Goal: Information Seeking & Learning: Learn about a topic

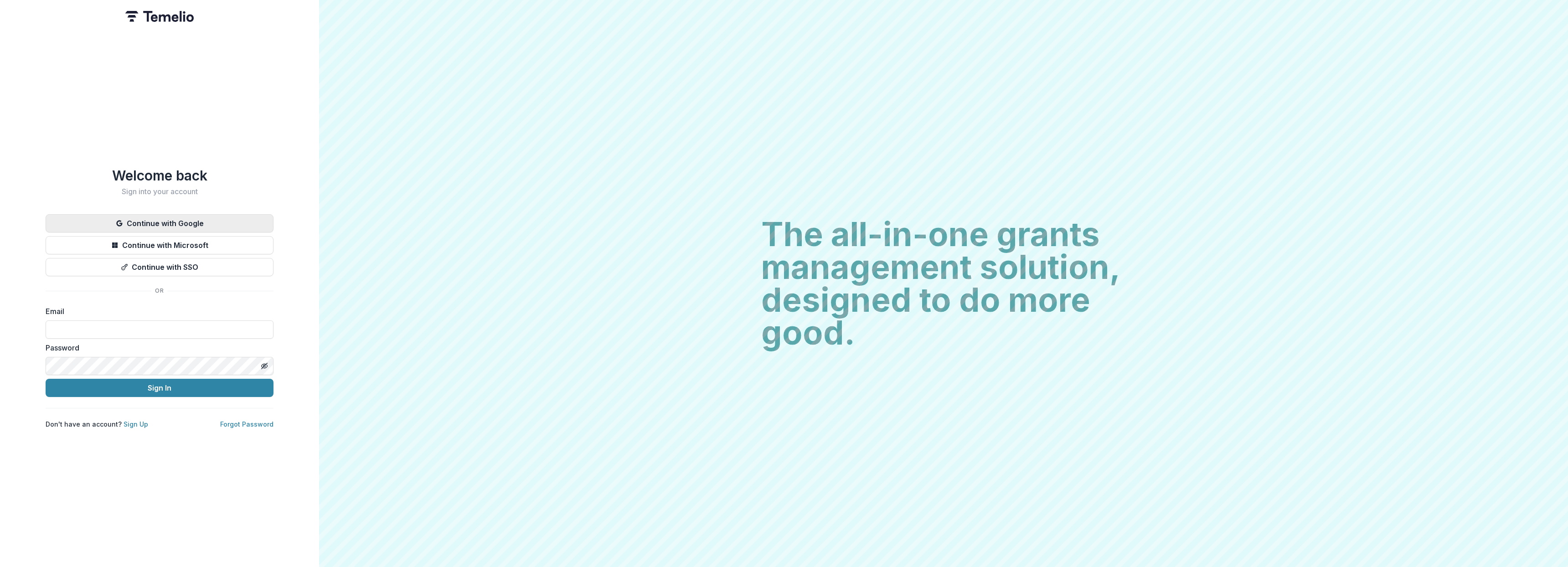
click at [185, 217] on button "Continue with Google" at bounding box center [159, 223] width 228 height 18
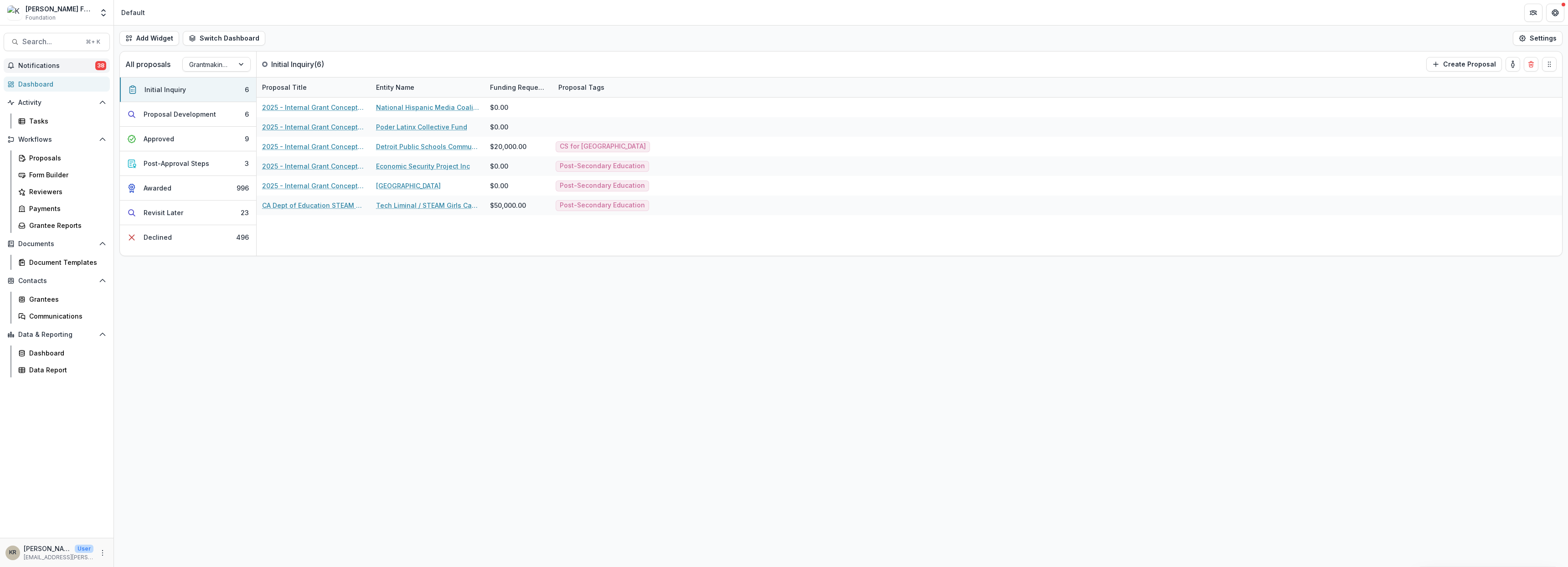
click at [58, 64] on span "Notifications" at bounding box center [57, 66] width 77 height 8
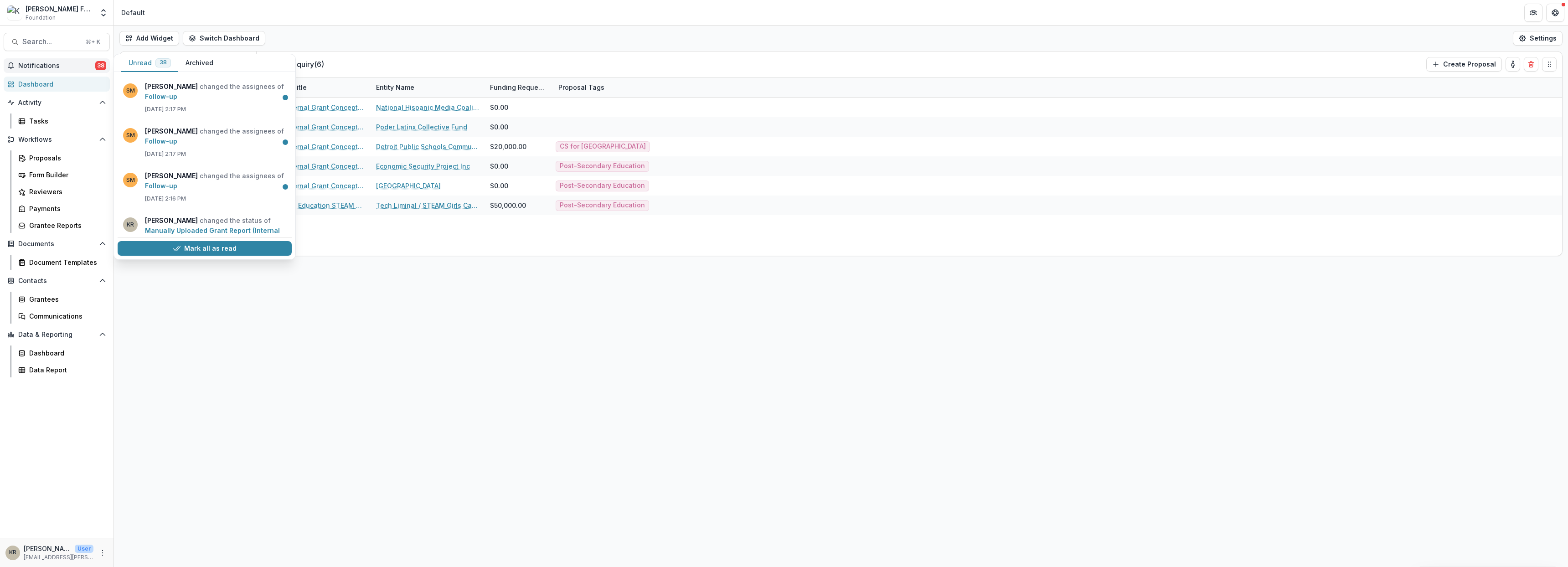
scroll to position [278, 0]
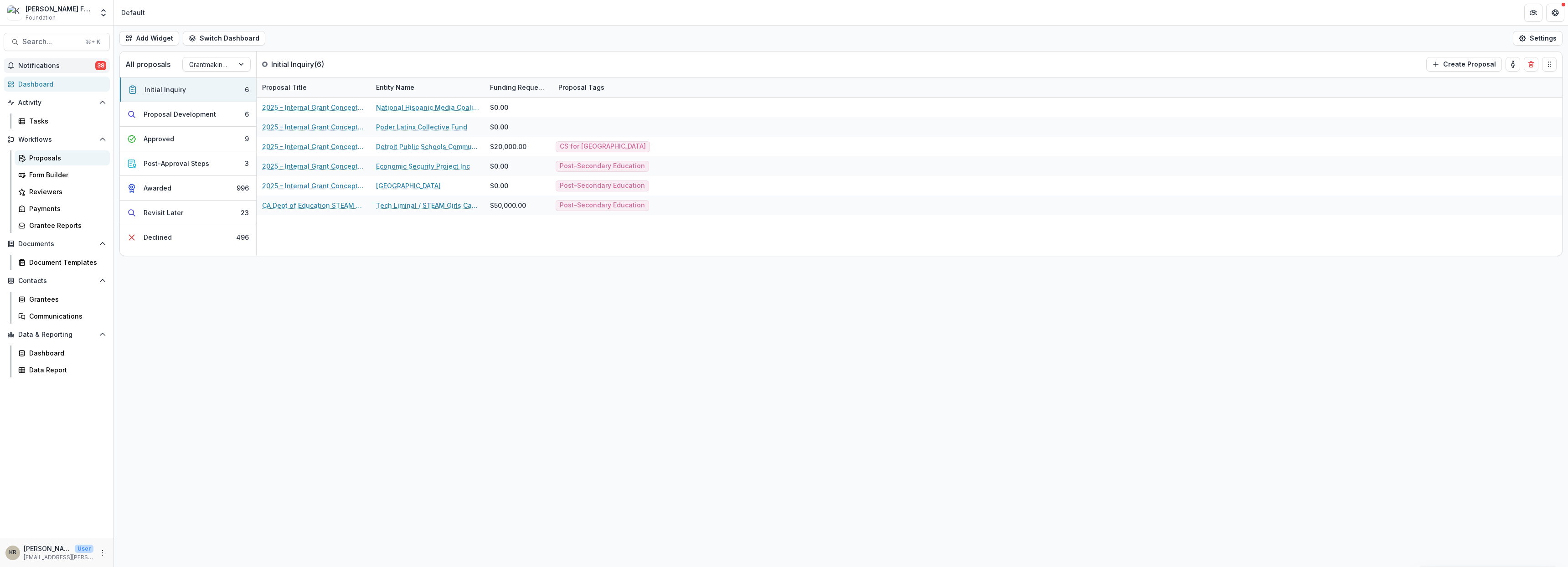
click at [33, 161] on div "Proposals" at bounding box center [66, 158] width 74 height 10
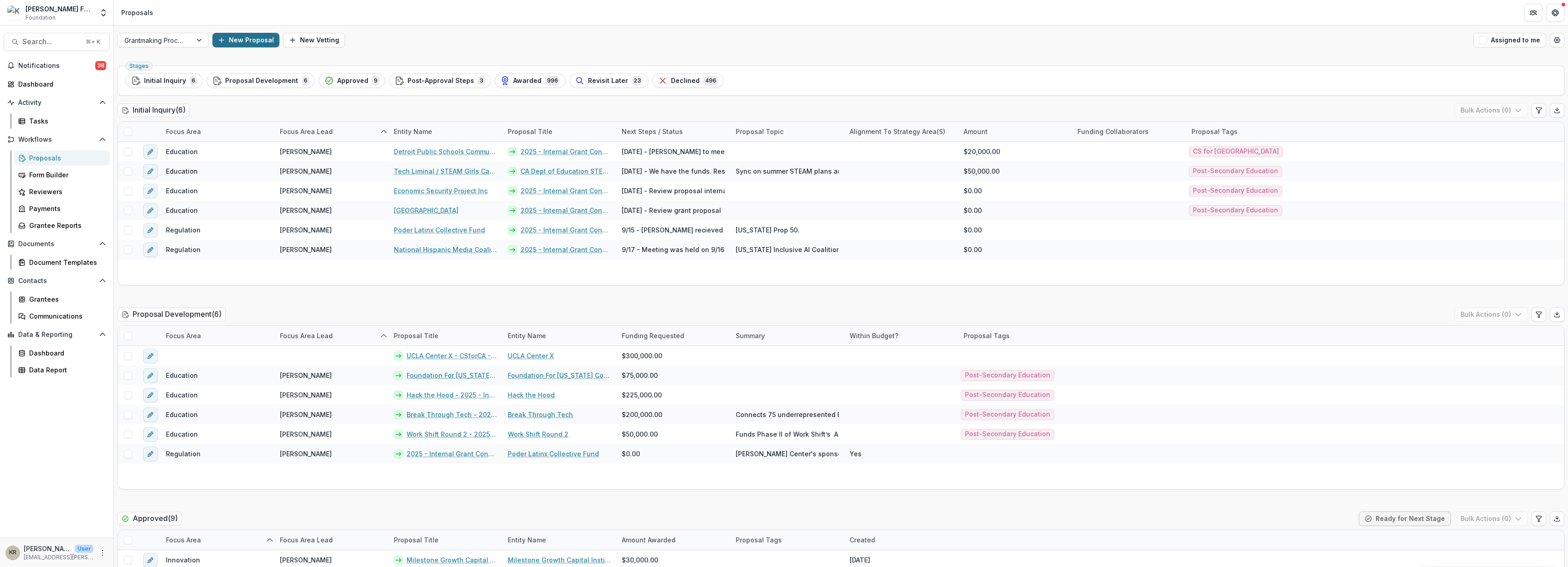
click at [265, 44] on button "New Proposal" at bounding box center [246, 40] width 67 height 15
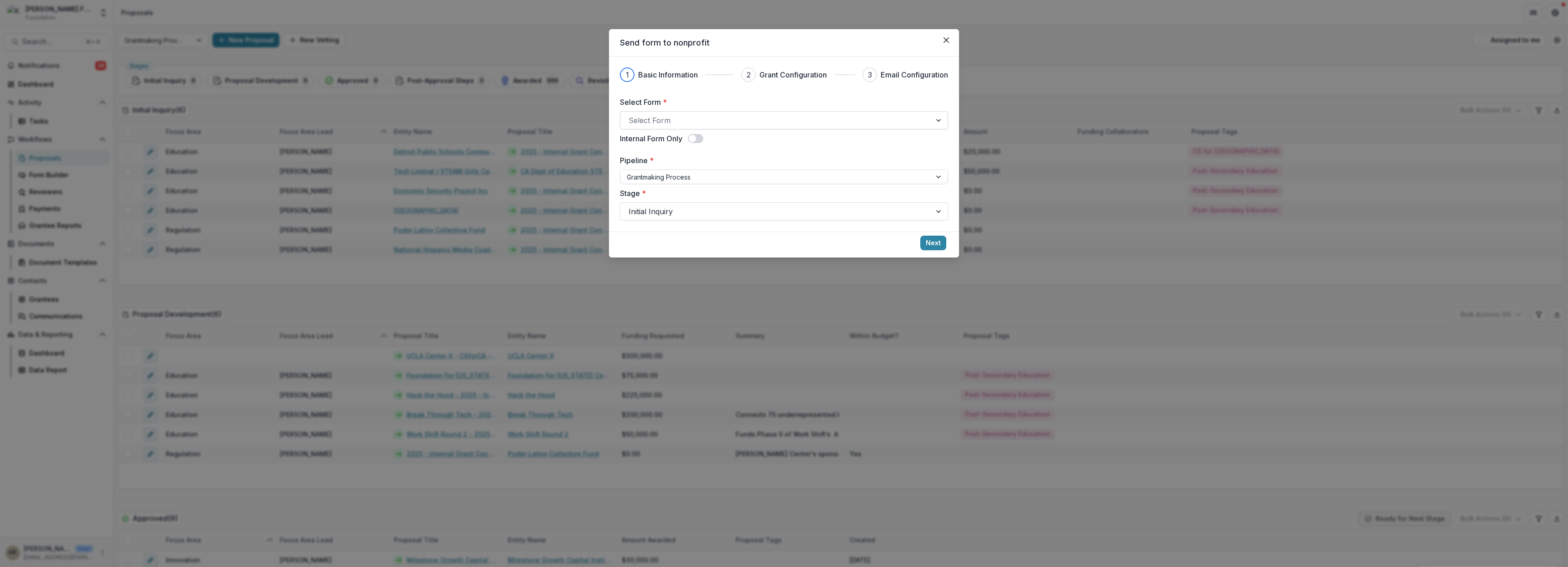
click at [734, 120] on div at bounding box center [776, 120] width 295 height 13
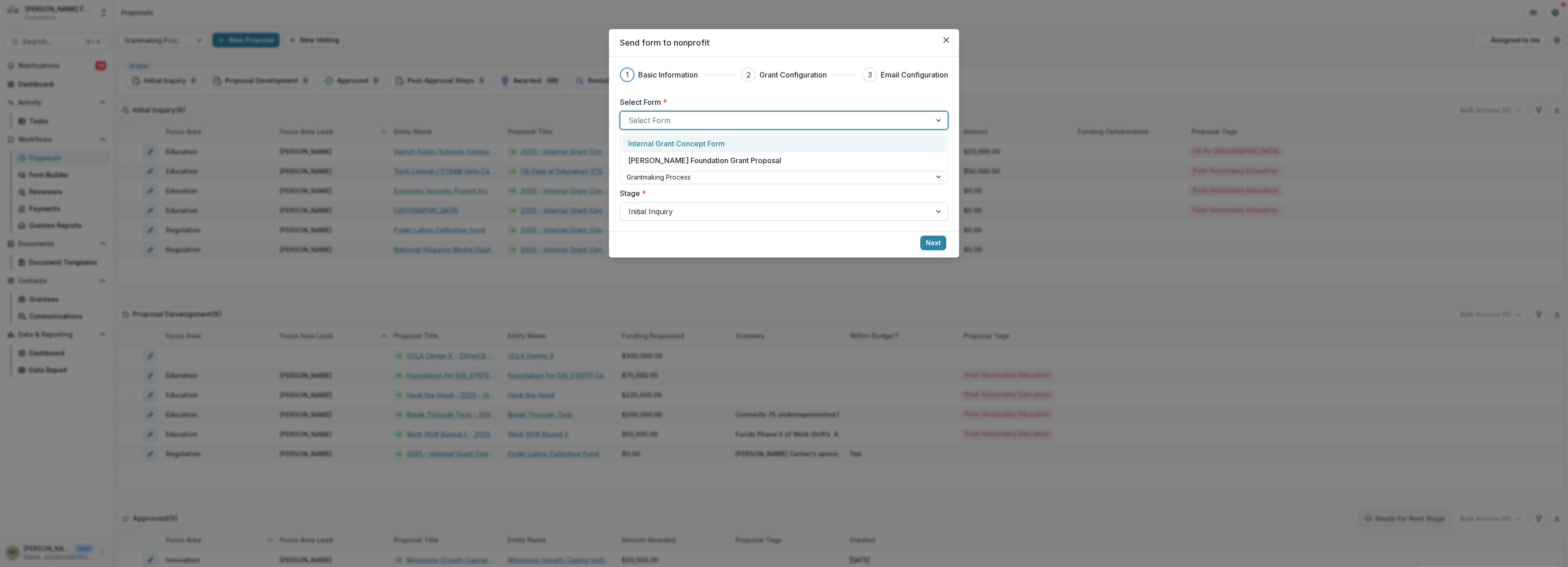
click at [718, 145] on p "Internal Grant Concept Form" at bounding box center [676, 144] width 97 height 11
click at [685, 173] on div at bounding box center [776, 177] width 298 height 12
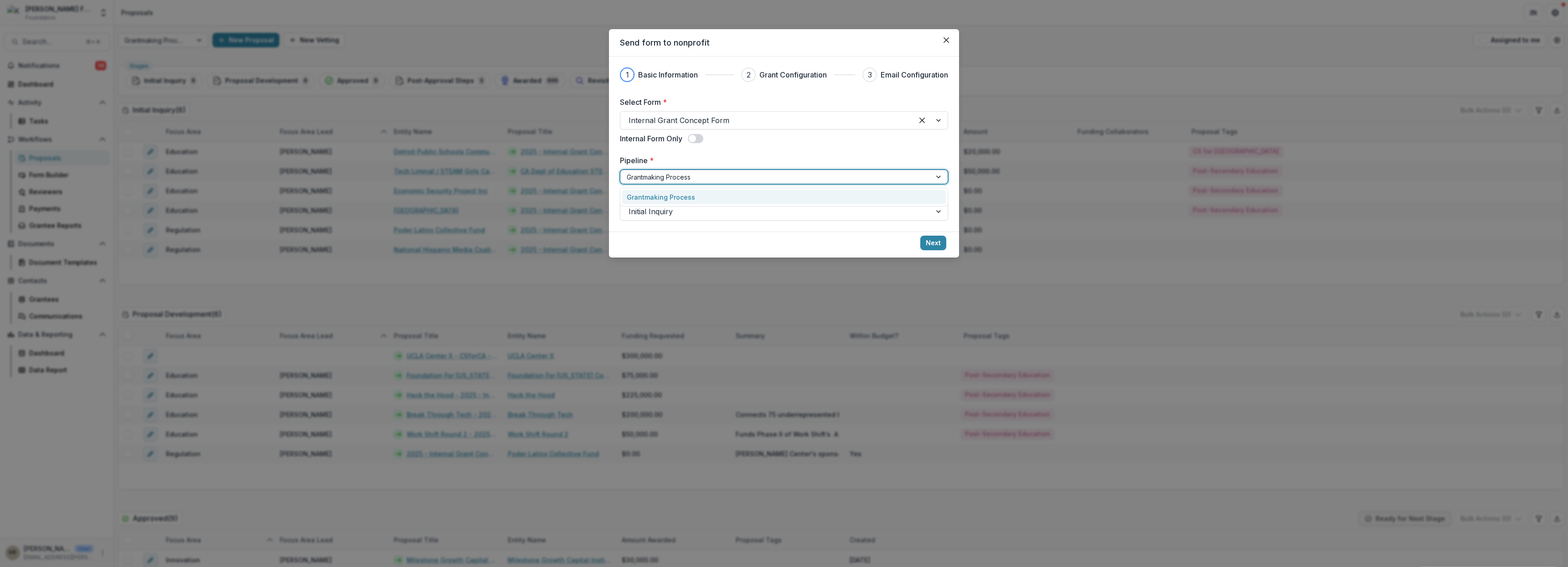
click at [685, 173] on div at bounding box center [776, 177] width 298 height 12
drag, startPoint x: 660, startPoint y: 198, endPoint x: 667, endPoint y: 207, distance: 11.4
click at [660, 198] on div "Stage * Initial Inquiry" at bounding box center [783, 204] width 328 height 33
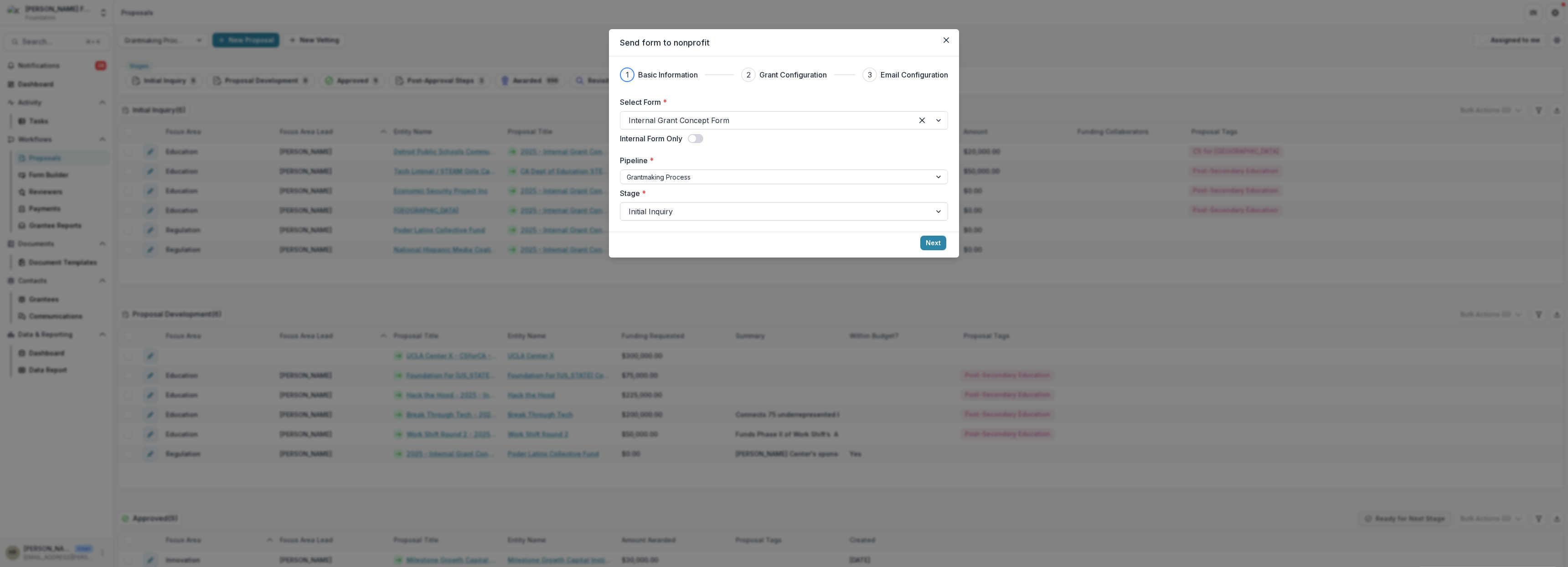
click at [668, 208] on div at bounding box center [776, 211] width 295 height 13
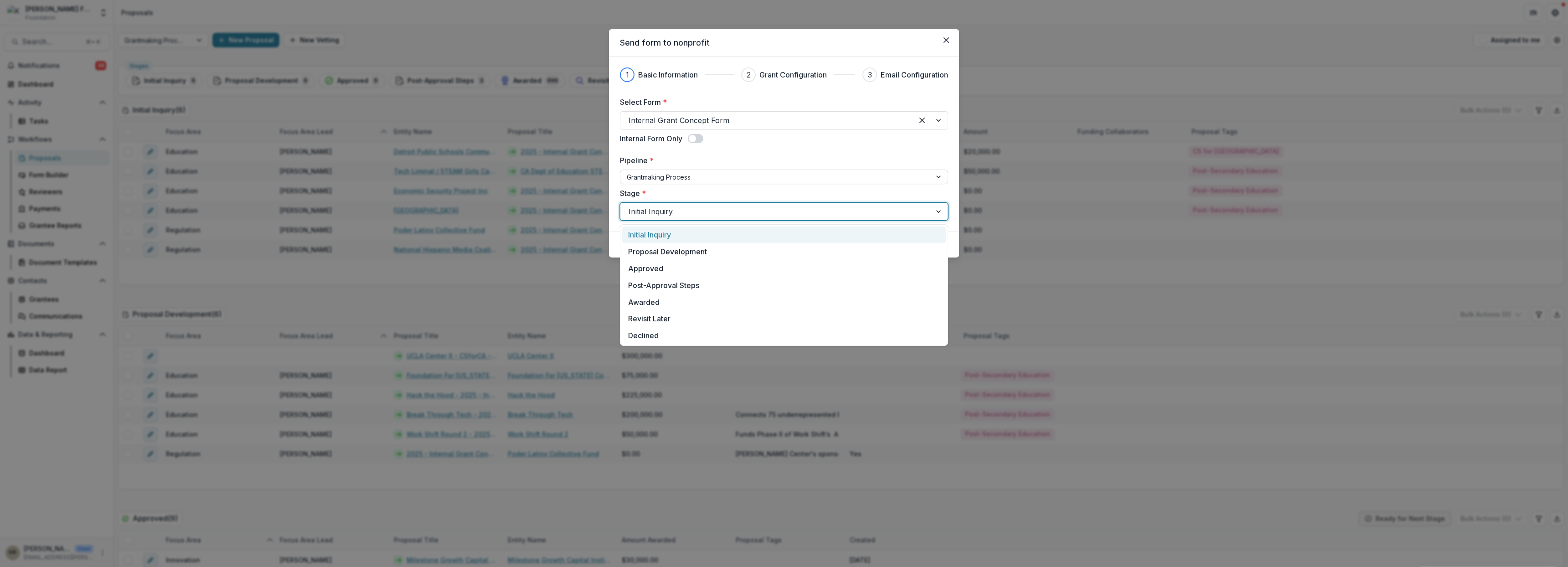
click at [739, 193] on label "Stage *" at bounding box center [781, 193] width 323 height 11
click at [631, 206] on input "Stage *" at bounding box center [630, 211] width 2 height 11
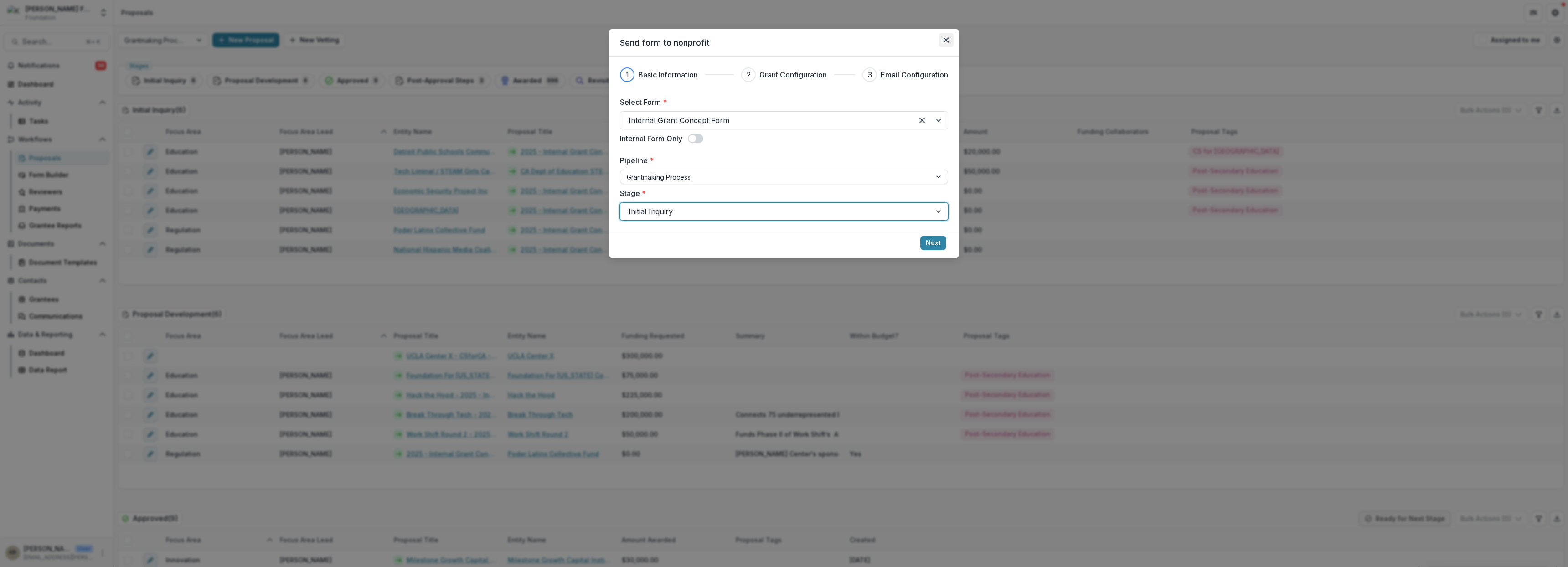
drag, startPoint x: 952, startPoint y: 42, endPoint x: 948, endPoint y: 45, distance: 5.0
click at [950, 44] on button "Close" at bounding box center [947, 40] width 15 height 15
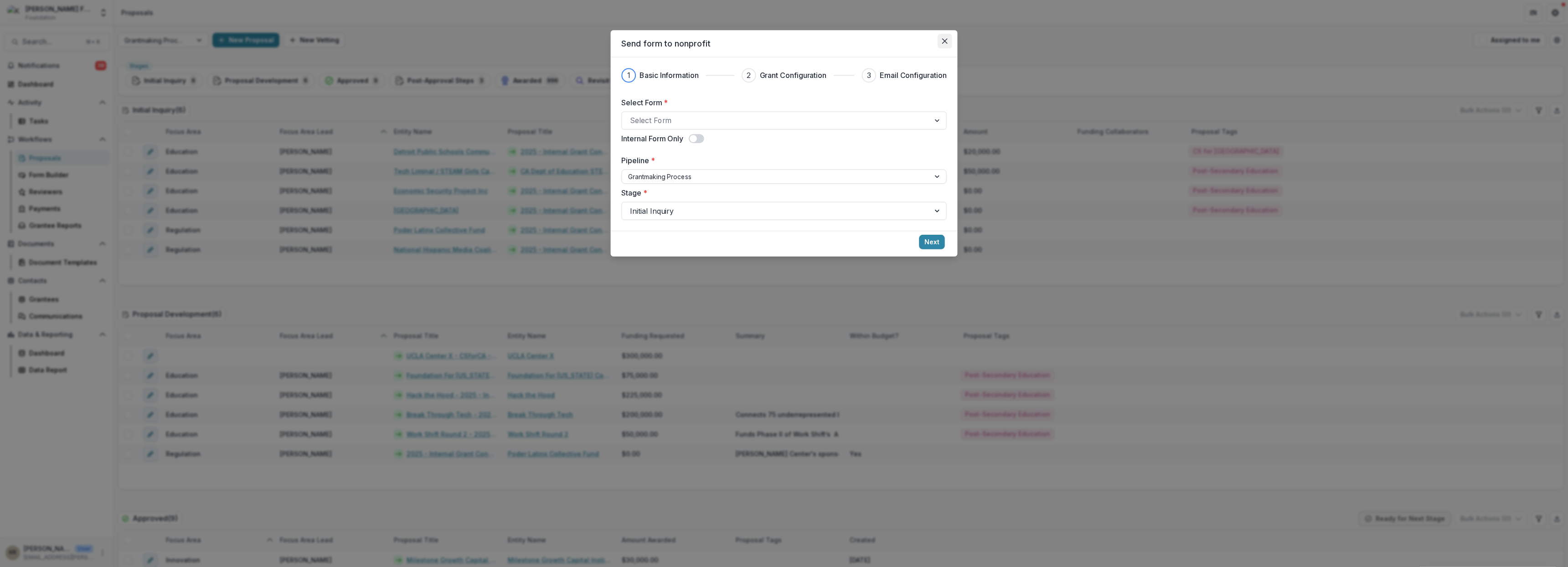
click at [948, 45] on div "New Proposal New Vetting" at bounding box center [841, 40] width 1257 height 15
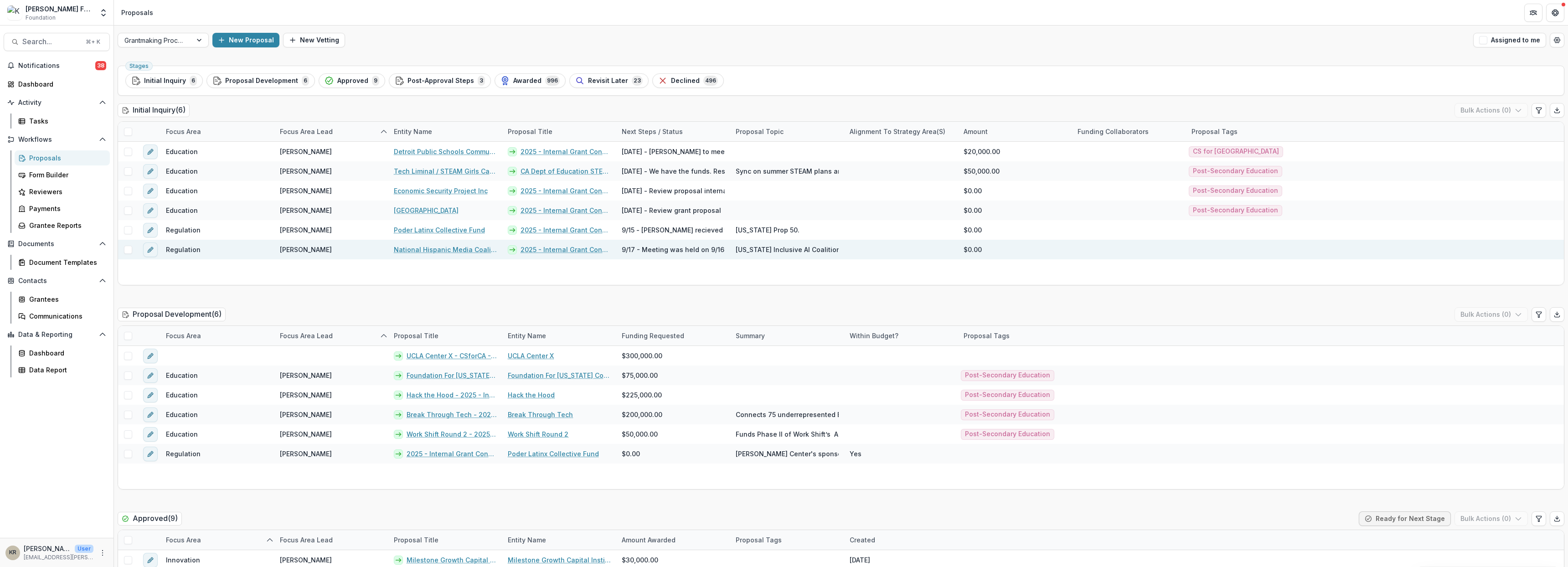
click at [578, 252] on link "2025 - Internal Grant Concept Form" at bounding box center [565, 249] width 90 height 10
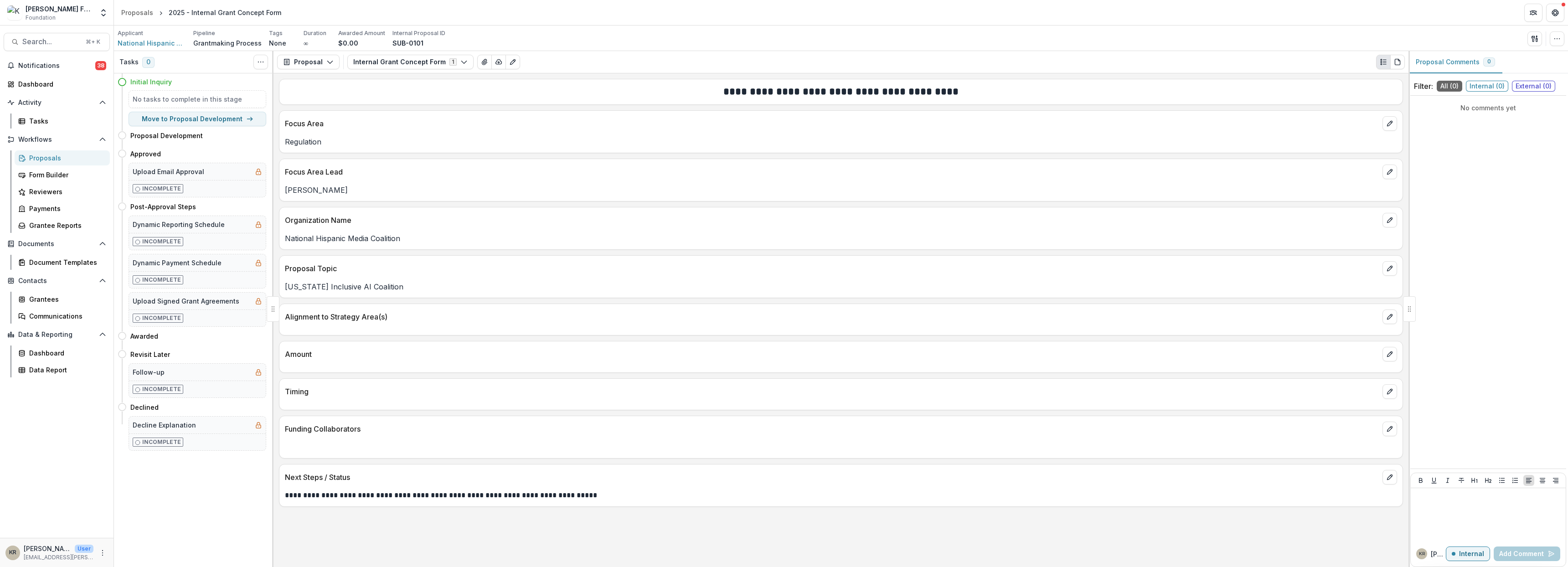
click at [37, 161] on div "Proposals" at bounding box center [66, 158] width 74 height 10
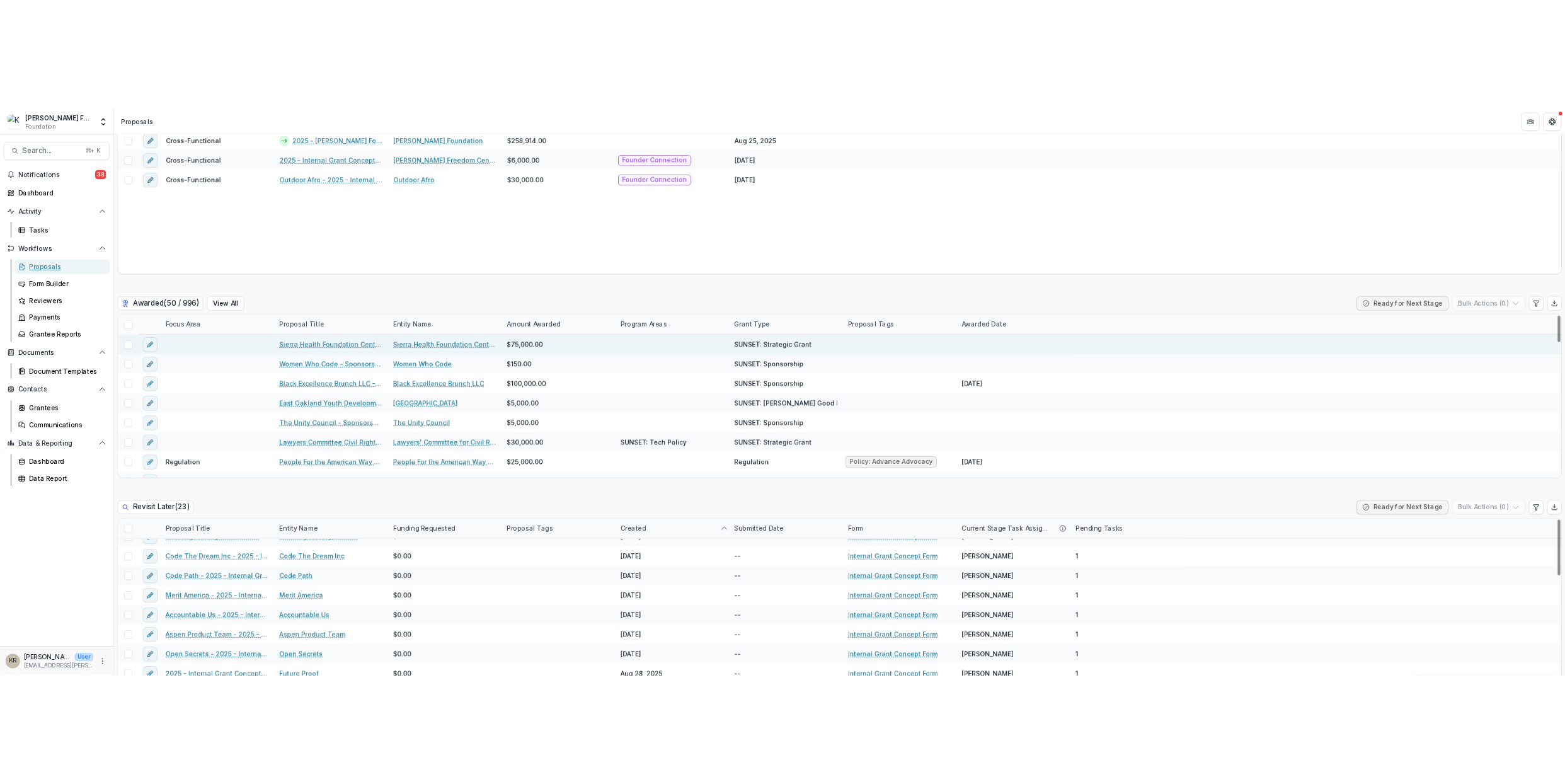
scroll to position [1012, 0]
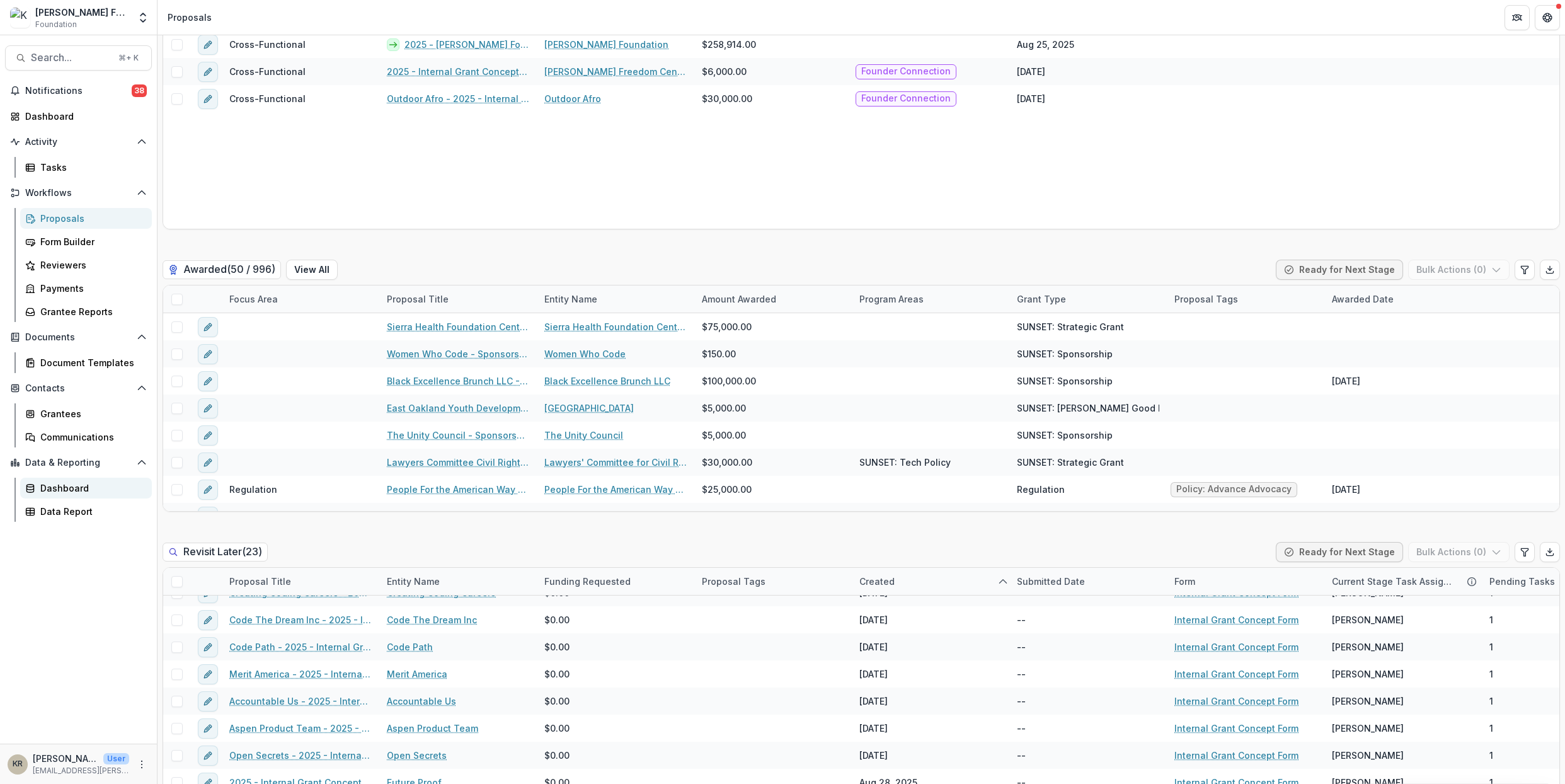
click at [41, 479] on link "Dashboard" at bounding box center [86, 488] width 132 height 21
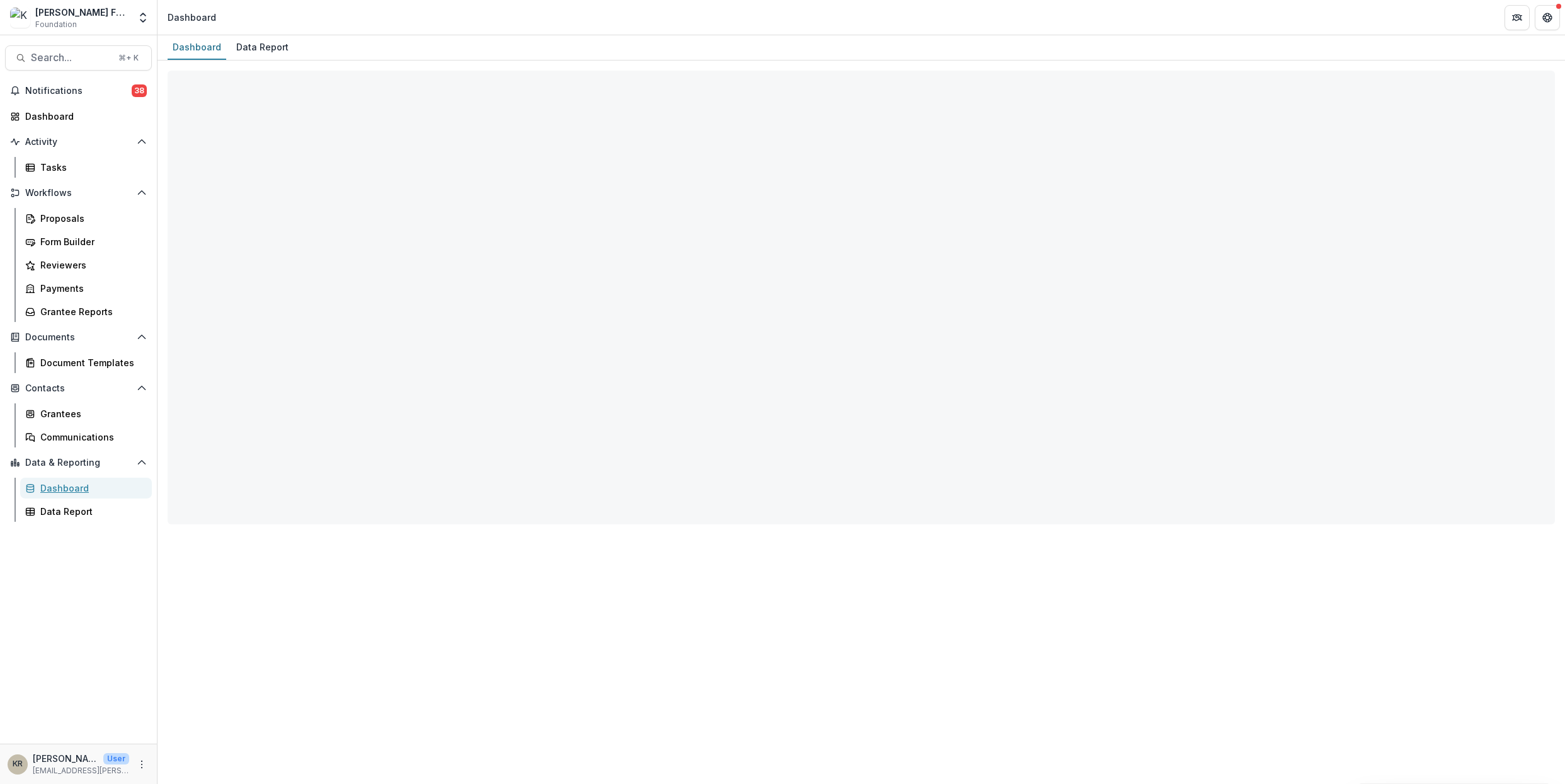
select select "**********"
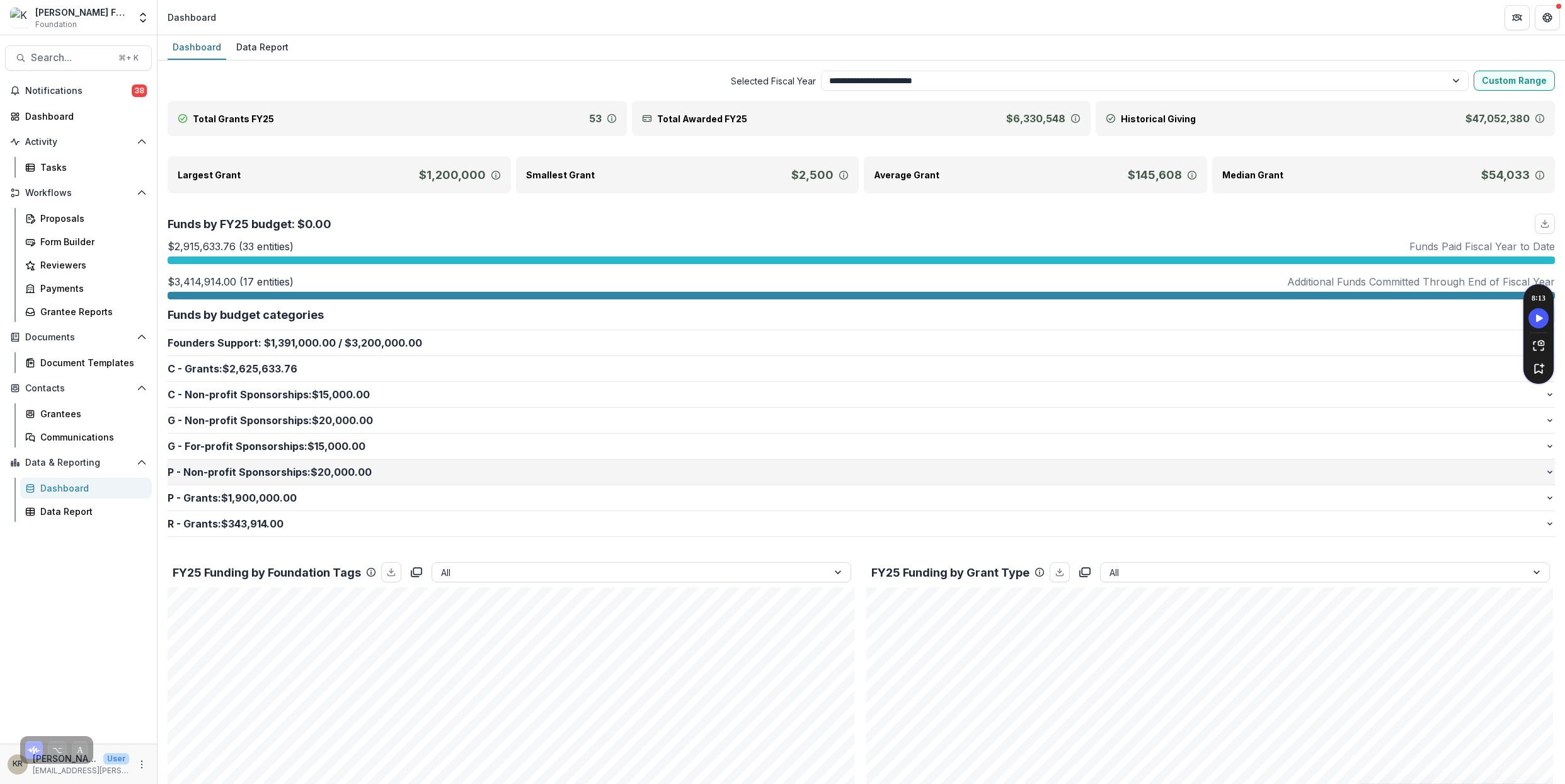
click at [245, 470] on p "P - Non-profit Sponsorships : $20,000.00" at bounding box center [856, 472] width 1377 height 15
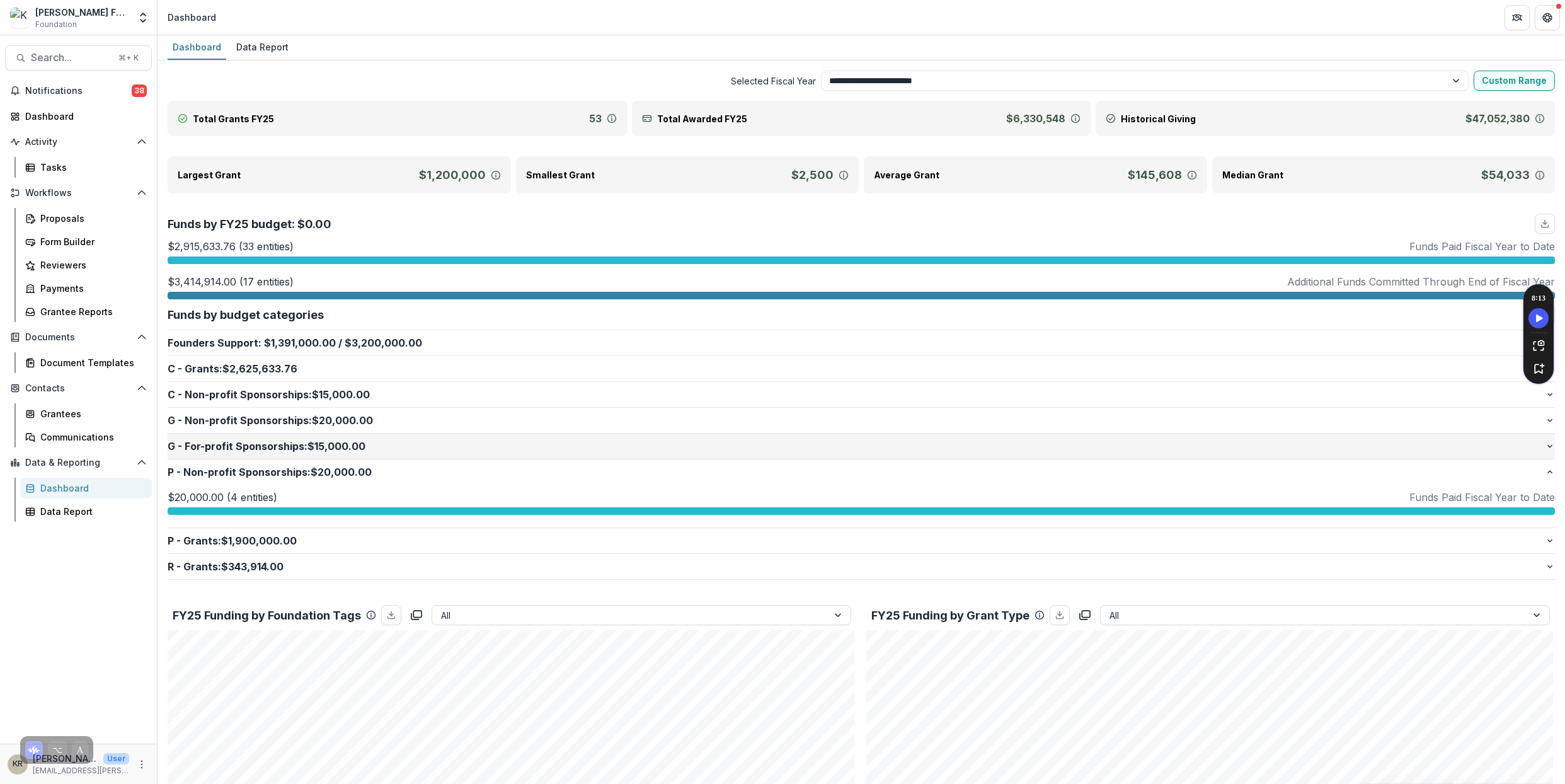
click at [243, 452] on p "G - For-profit Sponsorships : $15,000.00" at bounding box center [856, 446] width 1377 height 15
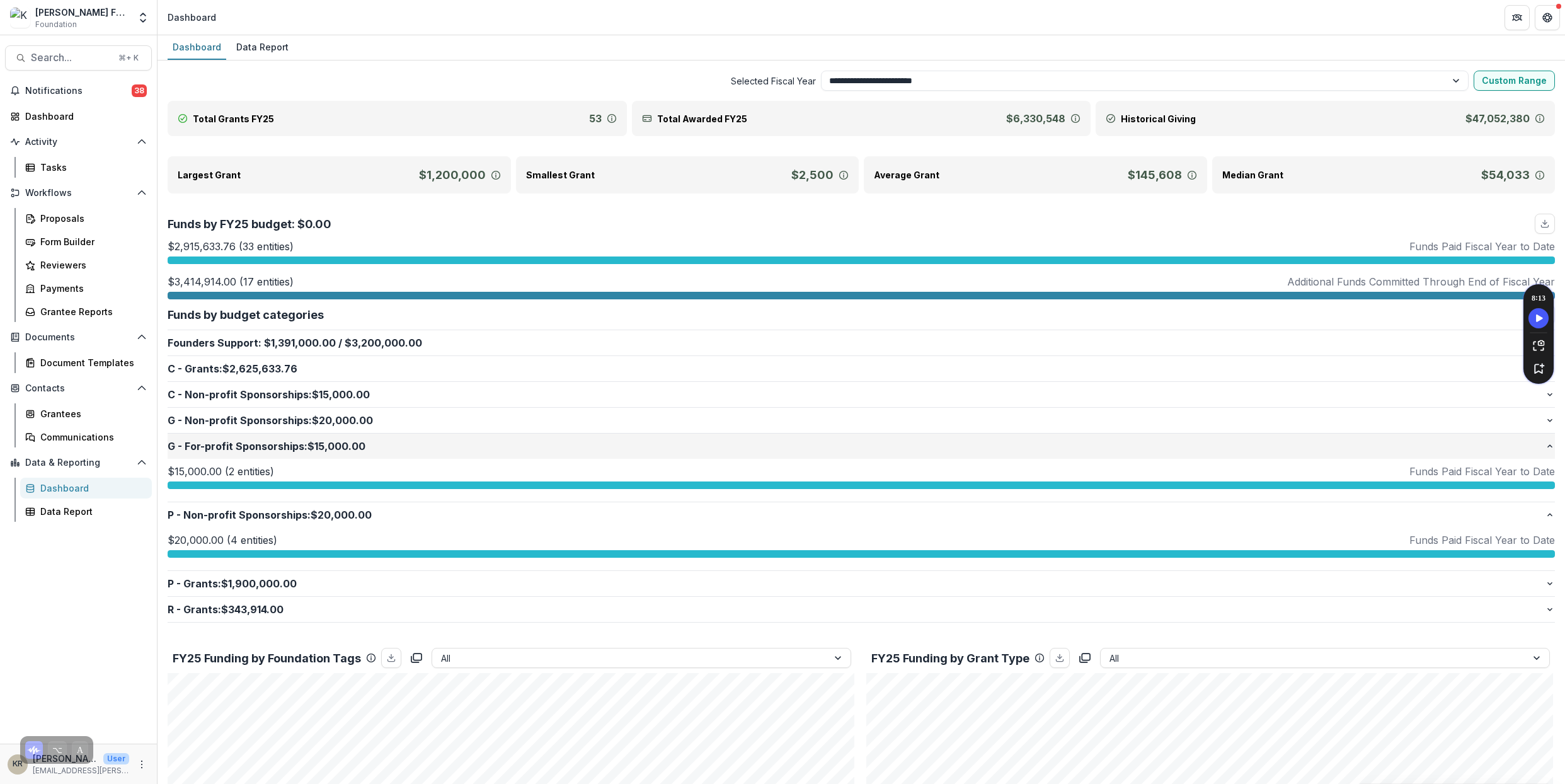
click at [245, 438] on p "G - For-profit Sponsorships : $15,000.00" at bounding box center [856, 446] width 1377 height 15
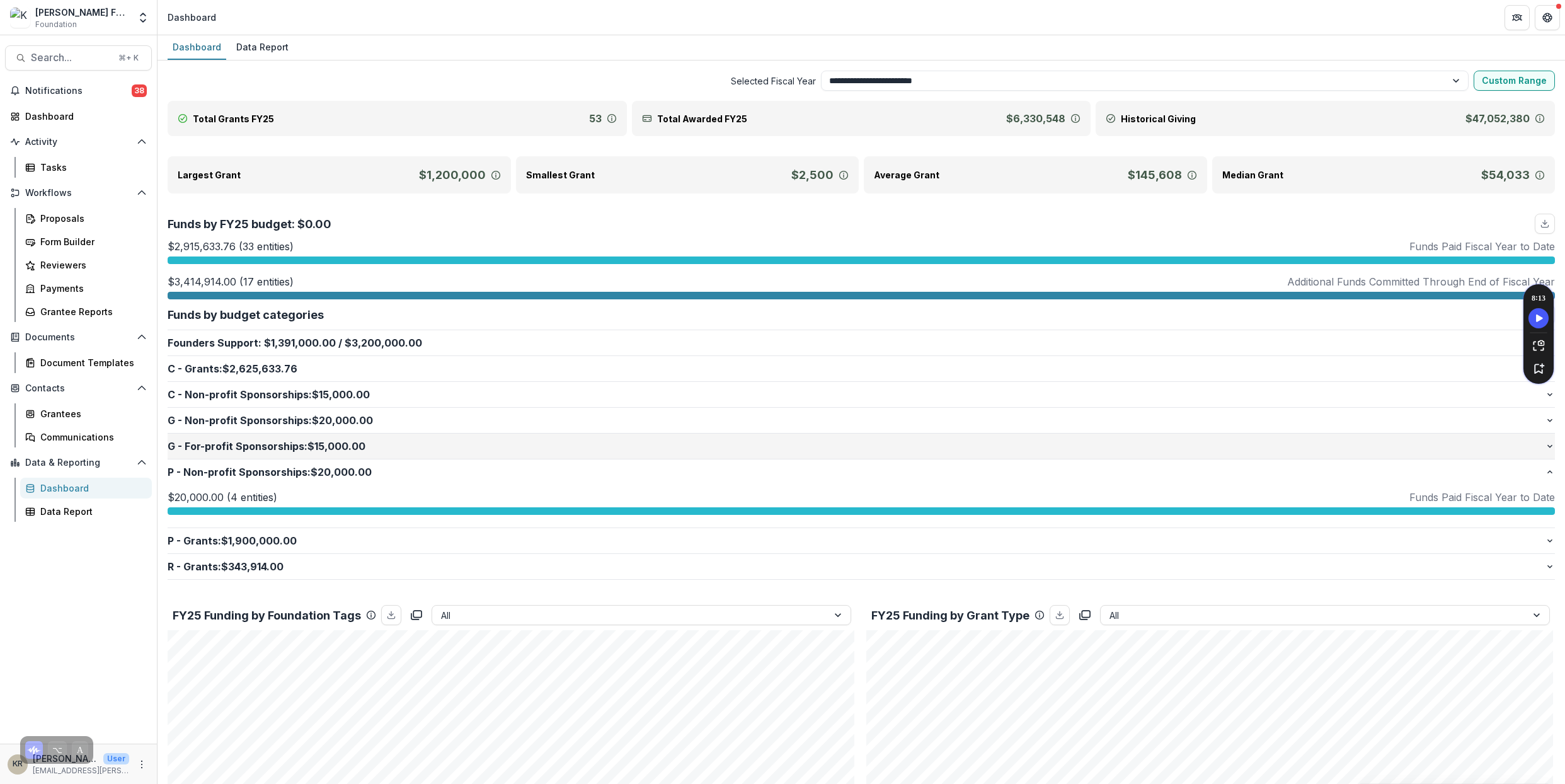
click at [245, 438] on p "G - For-profit Sponsorships : $15,000.00" at bounding box center [856, 446] width 1377 height 15
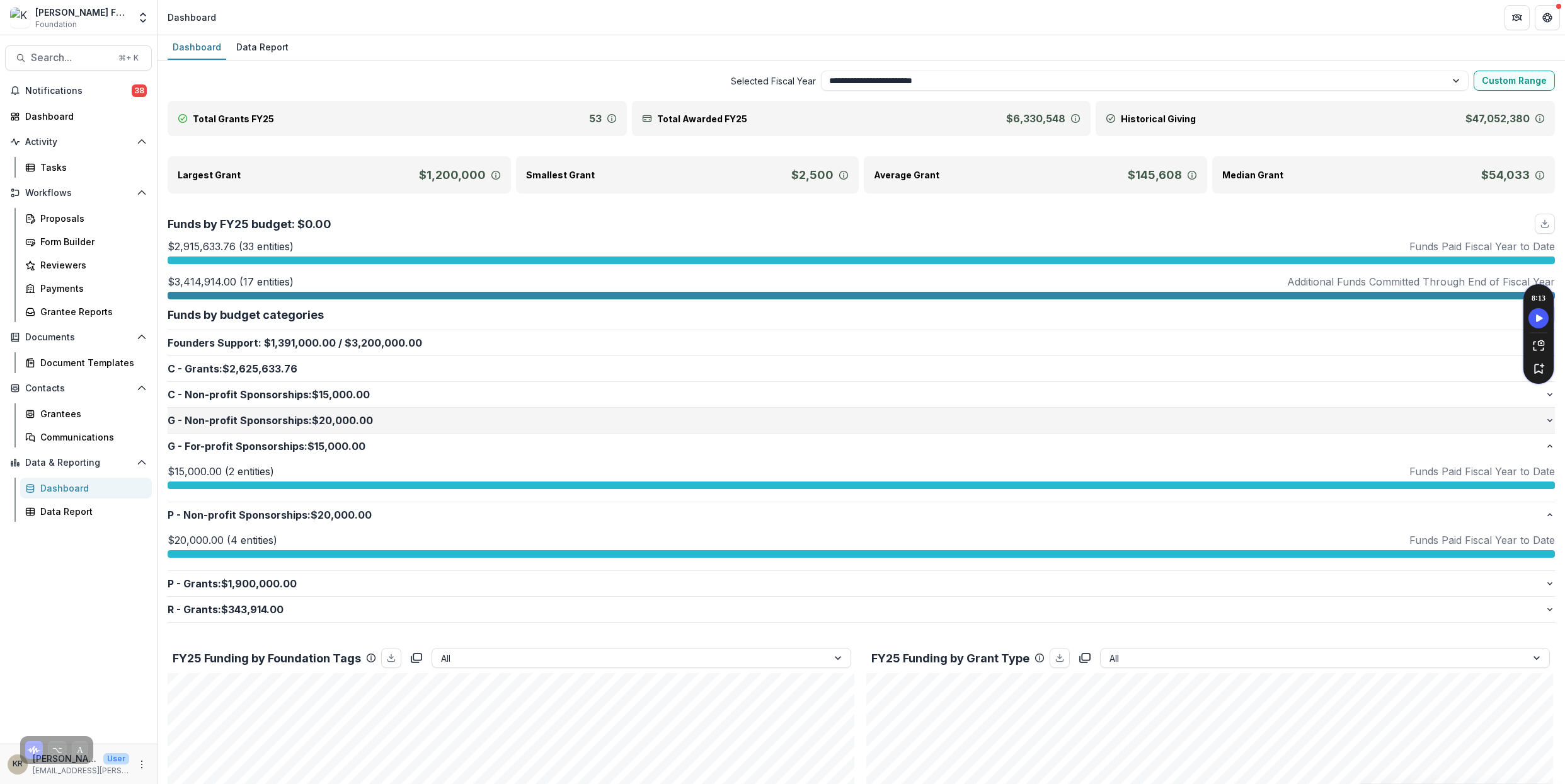
click at [246, 430] on button "G - Non-profit Sponsorships : $20,000.00" at bounding box center [861, 420] width 1387 height 25
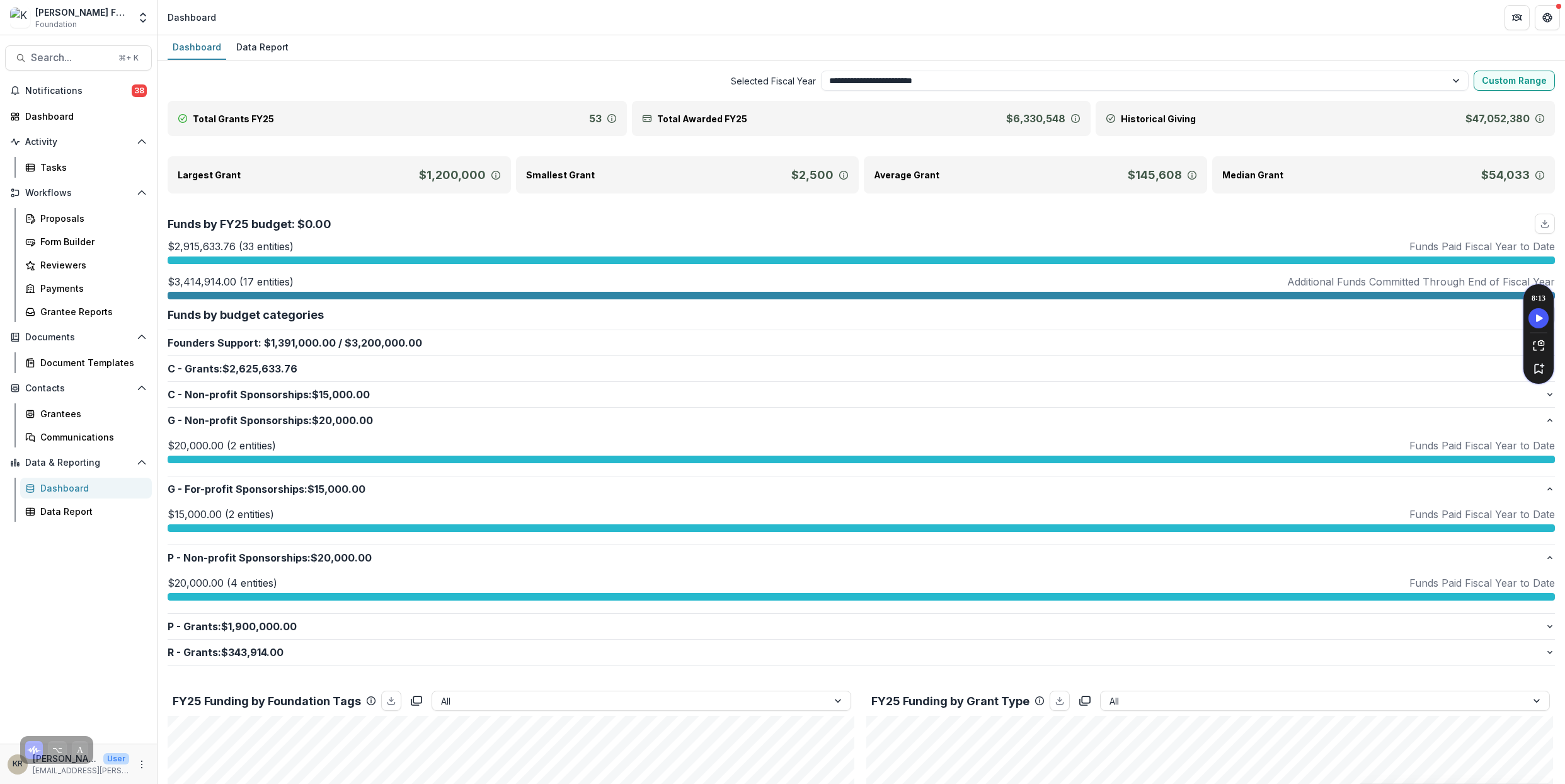
click at [257, 53] on div "Data Report" at bounding box center [263, 47] width 62 height 19
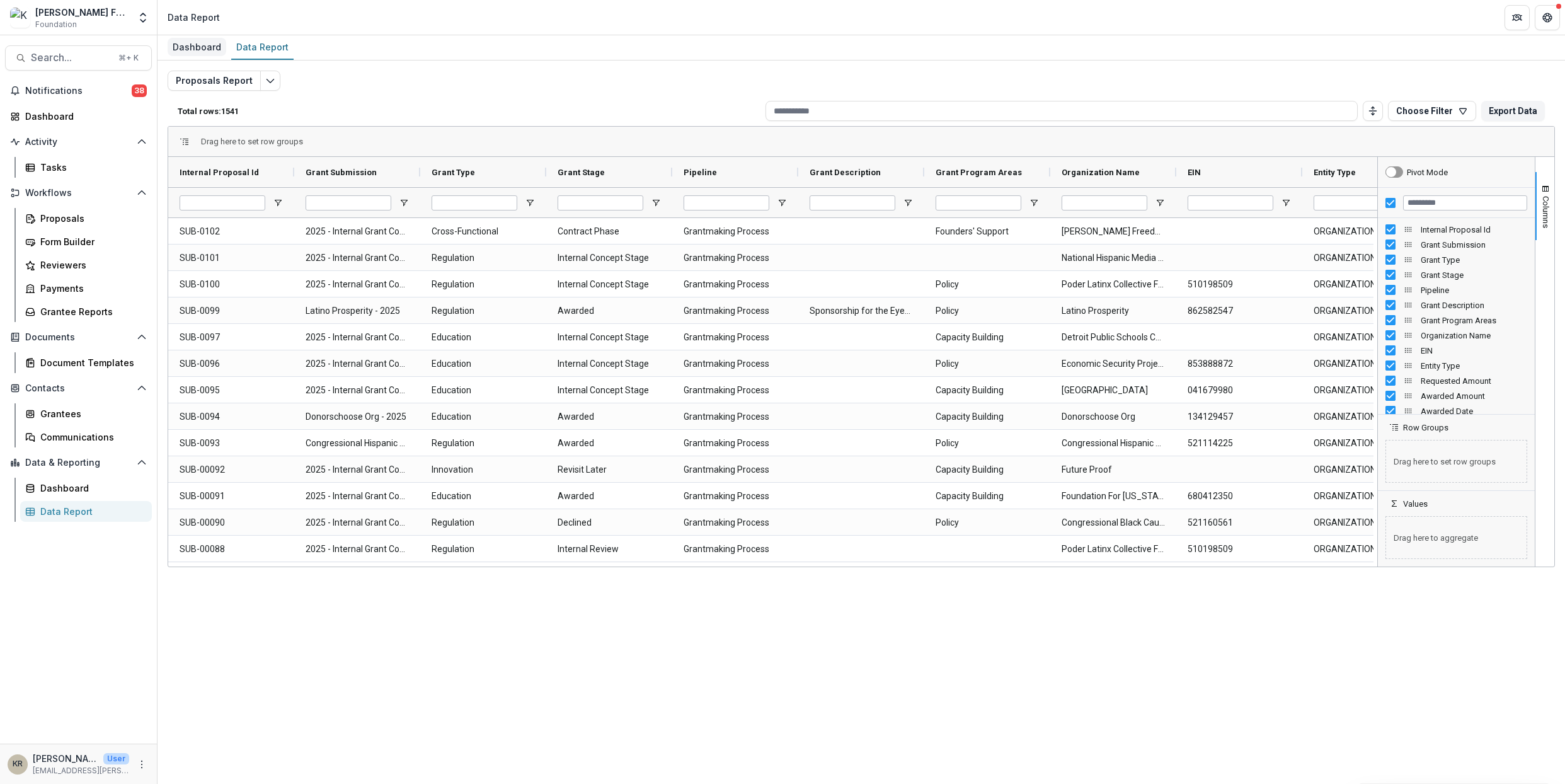
click at [217, 46] on div "Dashboard" at bounding box center [197, 47] width 59 height 19
select select "**********"
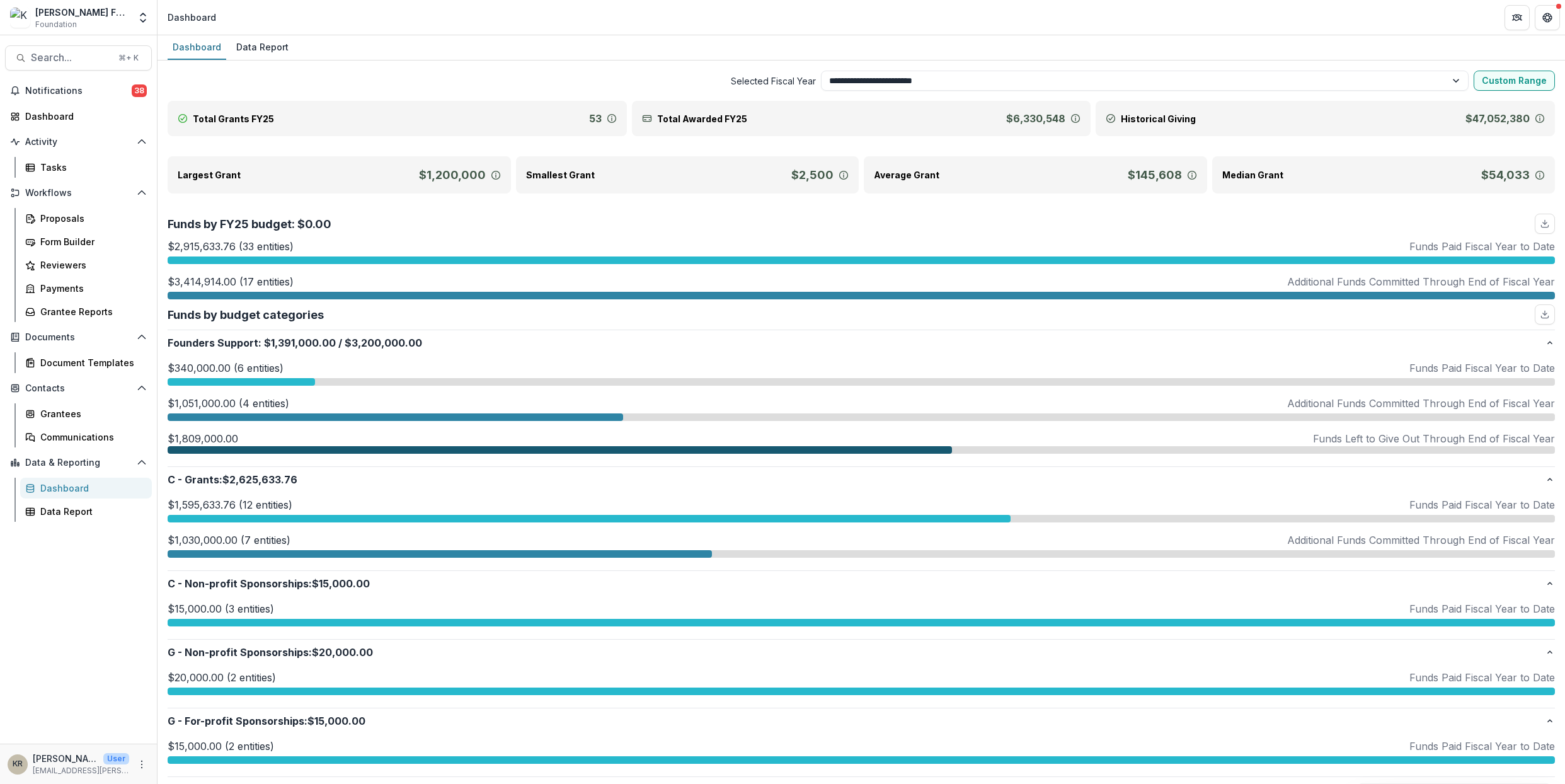
click at [110, 483] on div "Dashboard" at bounding box center [91, 488] width 102 height 13
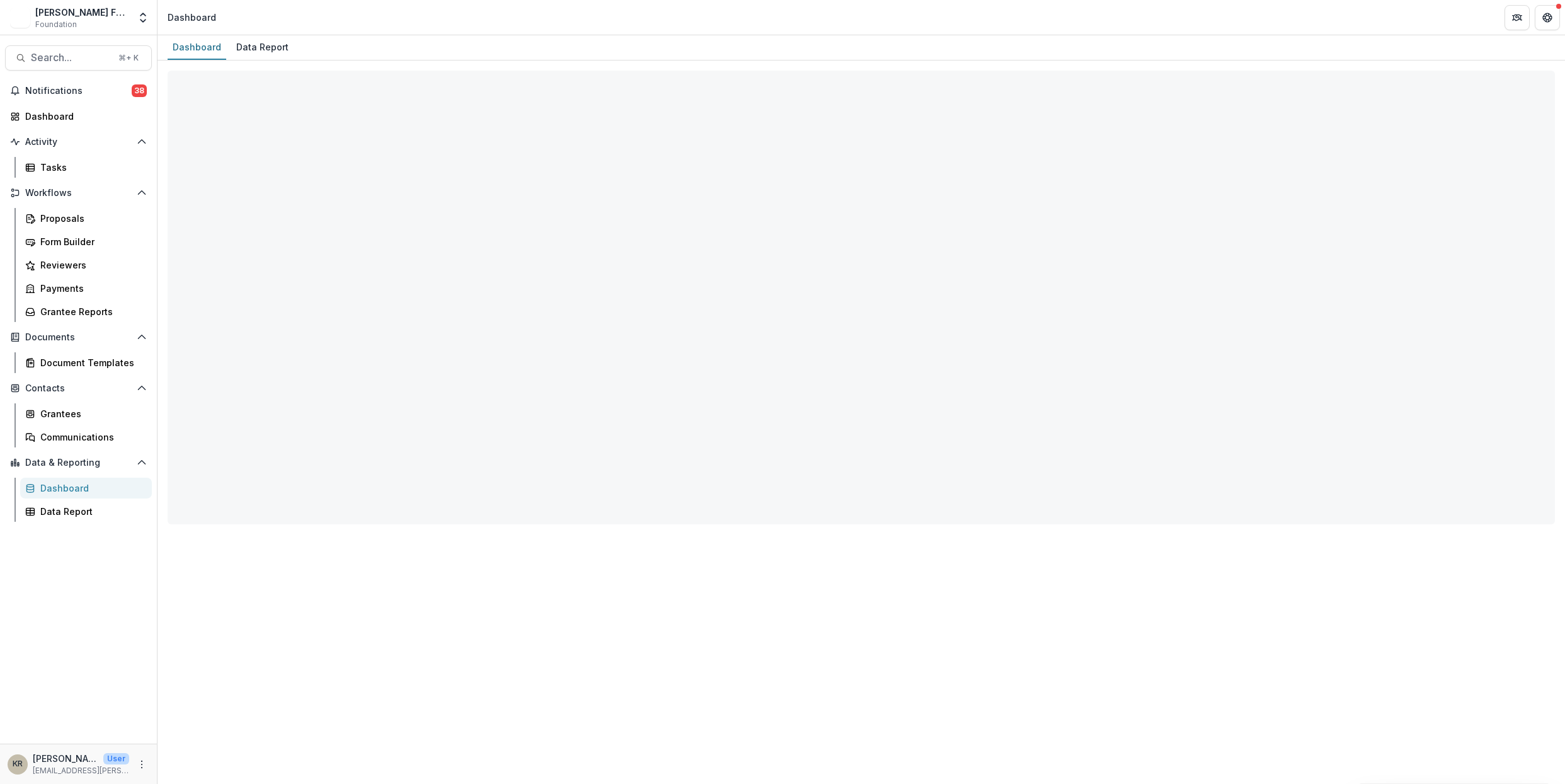
select select "**********"
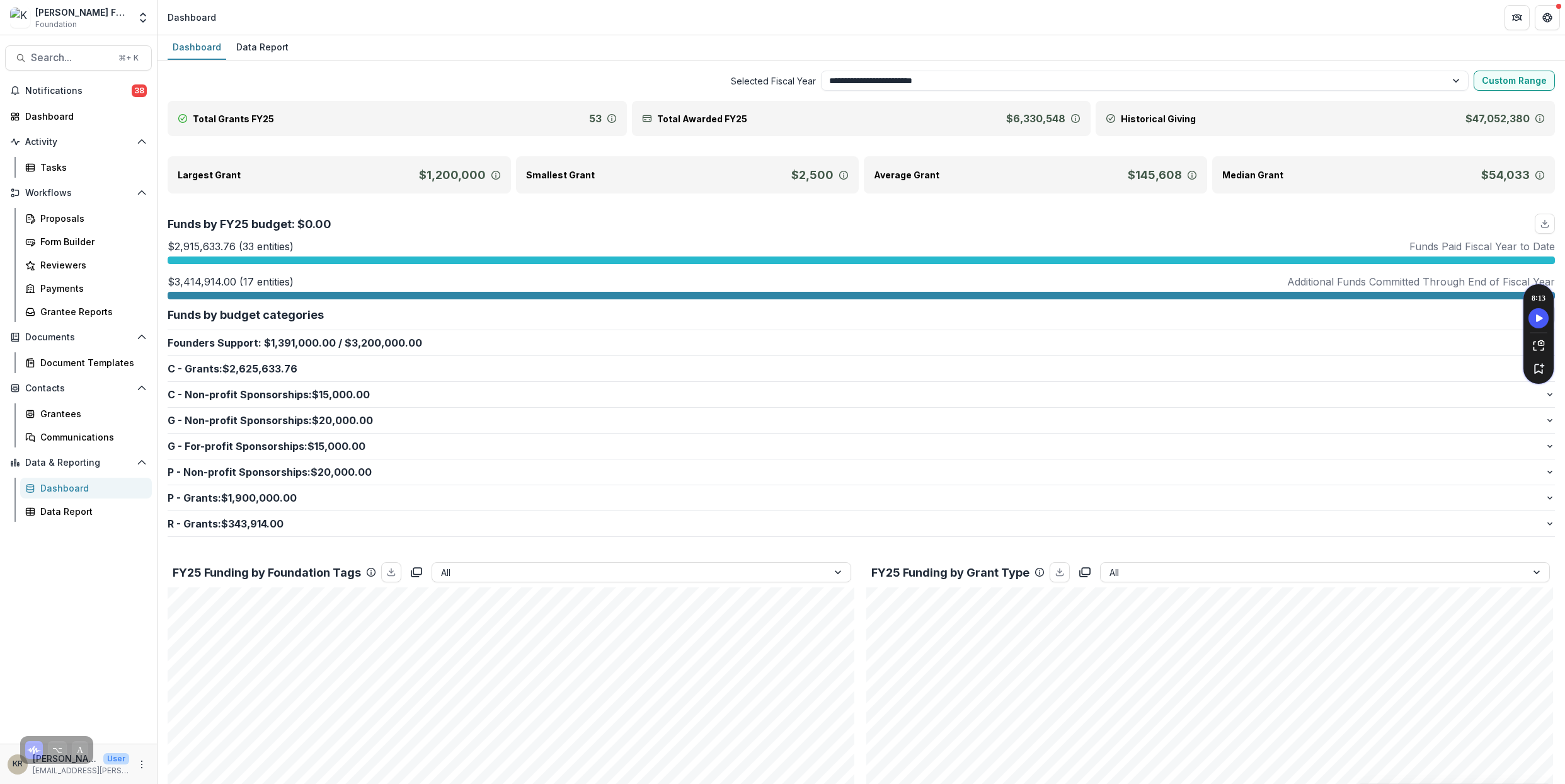
click at [456, 582] on div "FY25 Funding by Foundation Tags All" at bounding box center [512, 572] width 688 height 30
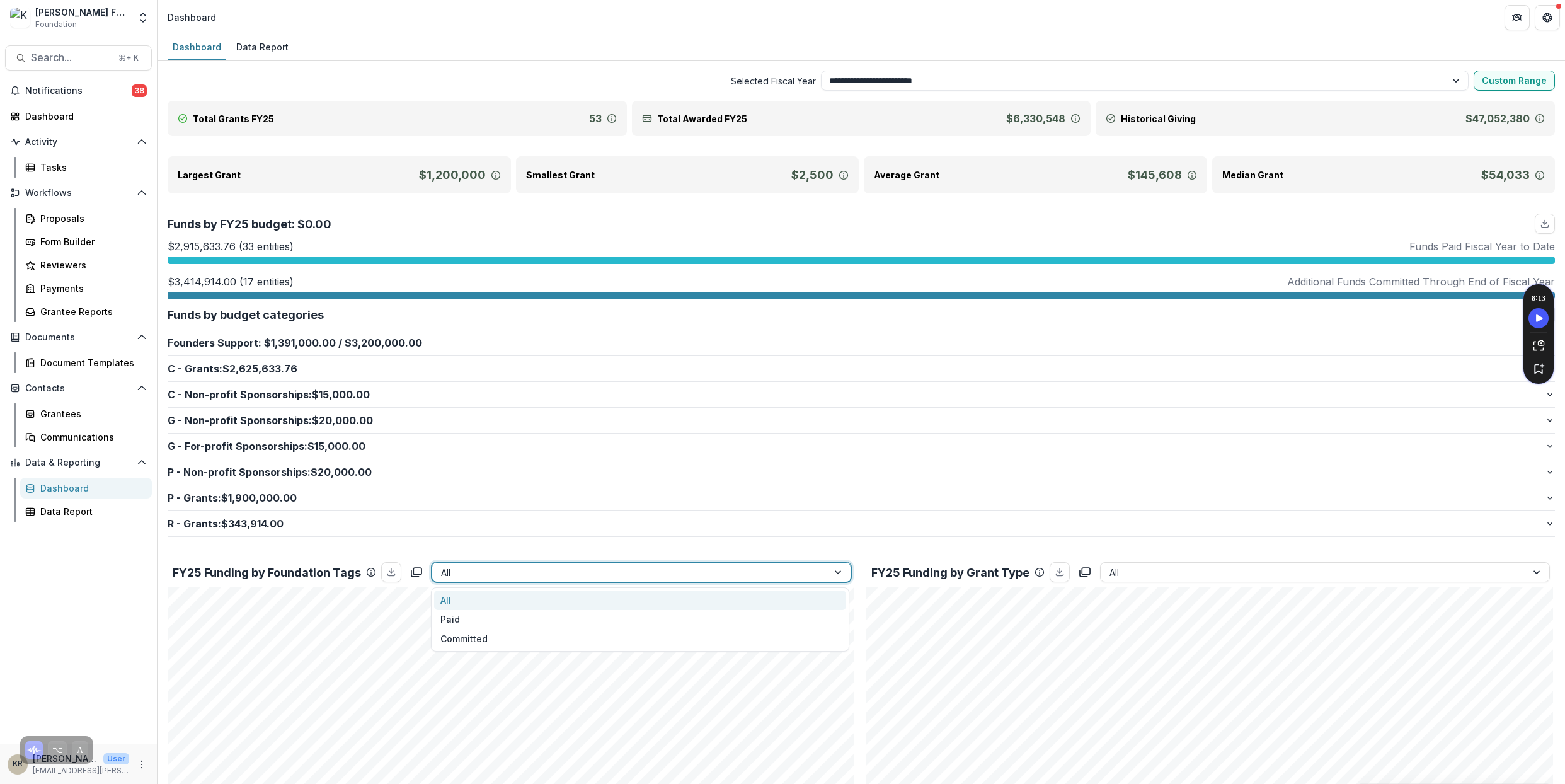
click at [455, 575] on div at bounding box center [629, 572] width 378 height 16
click at [284, 45] on div "Data Report" at bounding box center [263, 47] width 62 height 19
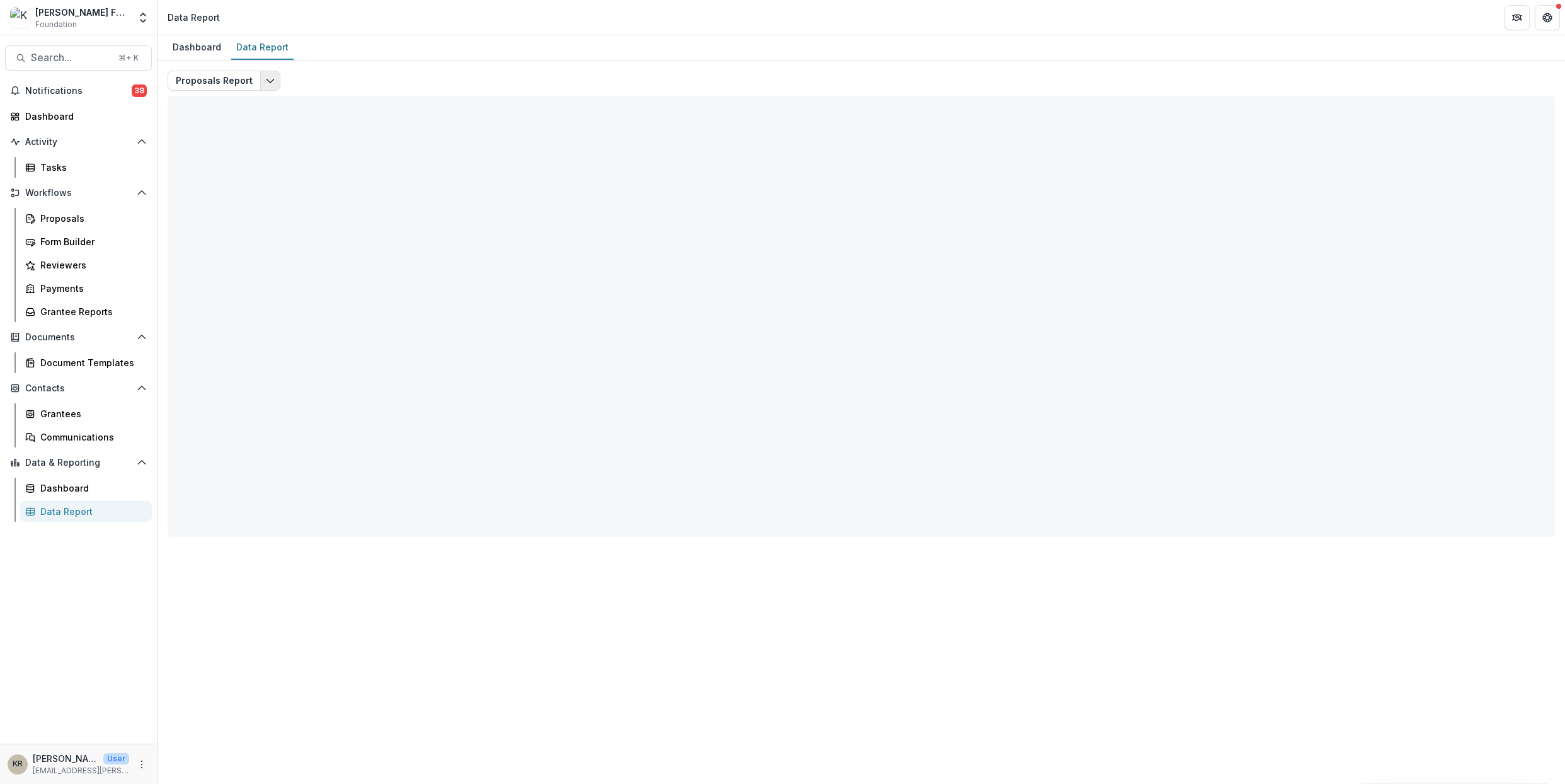
click at [268, 89] on button "Edit selected report" at bounding box center [270, 81] width 20 height 20
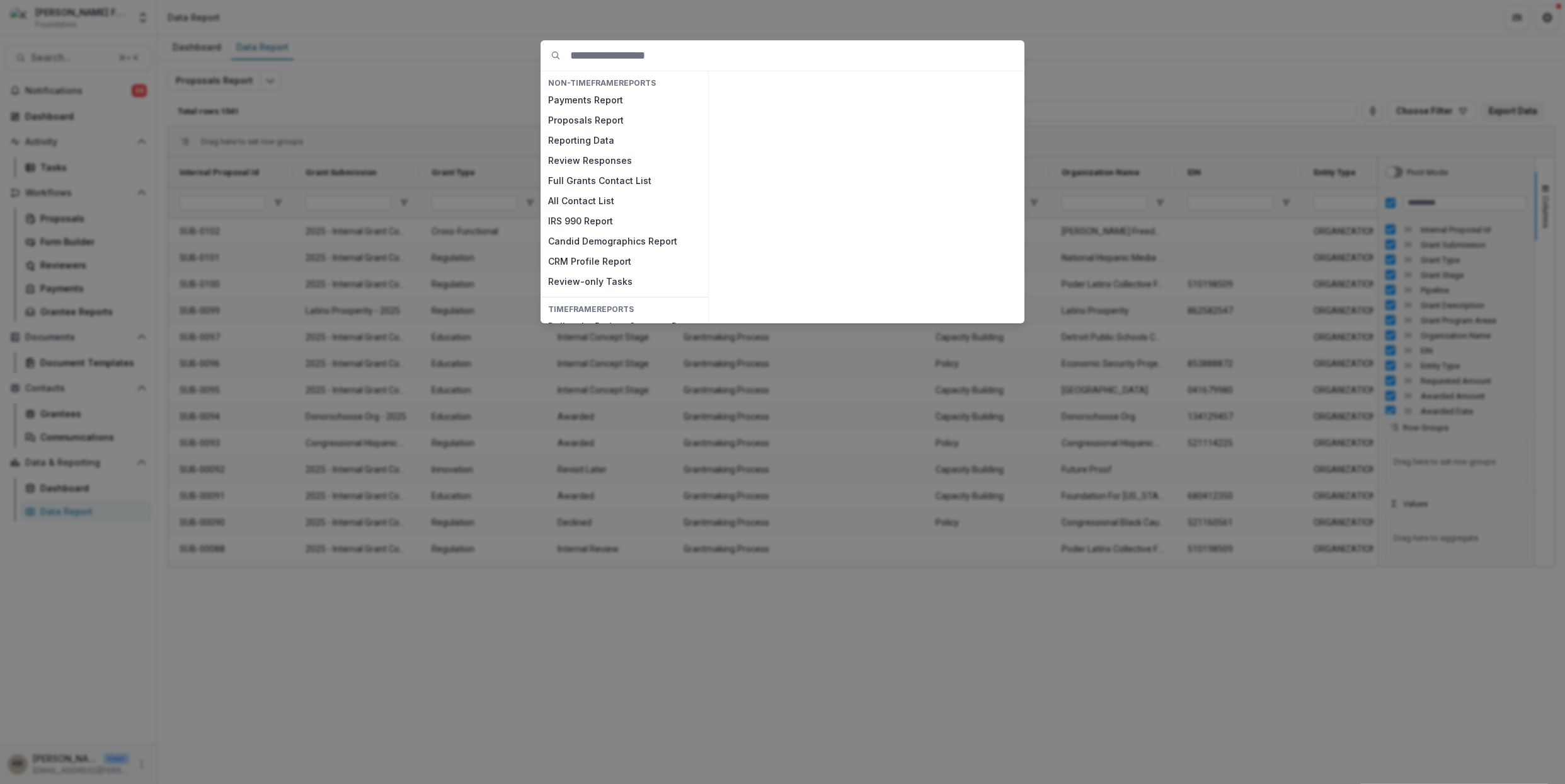
click at [387, 87] on div "NON-TIMEFRAME Reports Payments Report Proposals Report Reporting Data Review Re…" at bounding box center [782, 392] width 1565 height 784
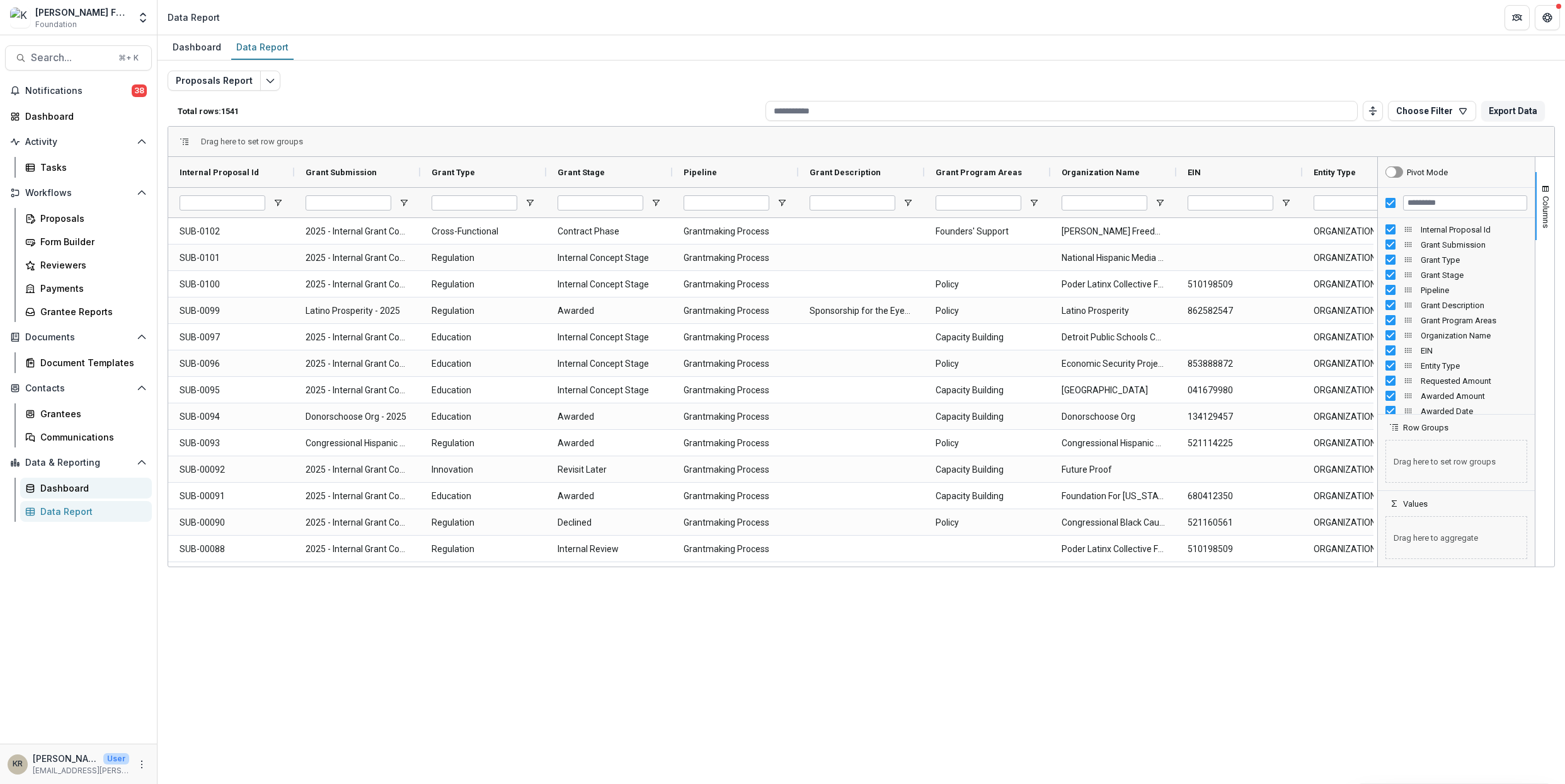
click at [108, 490] on div "Dashboard" at bounding box center [91, 488] width 102 height 13
select select "**********"
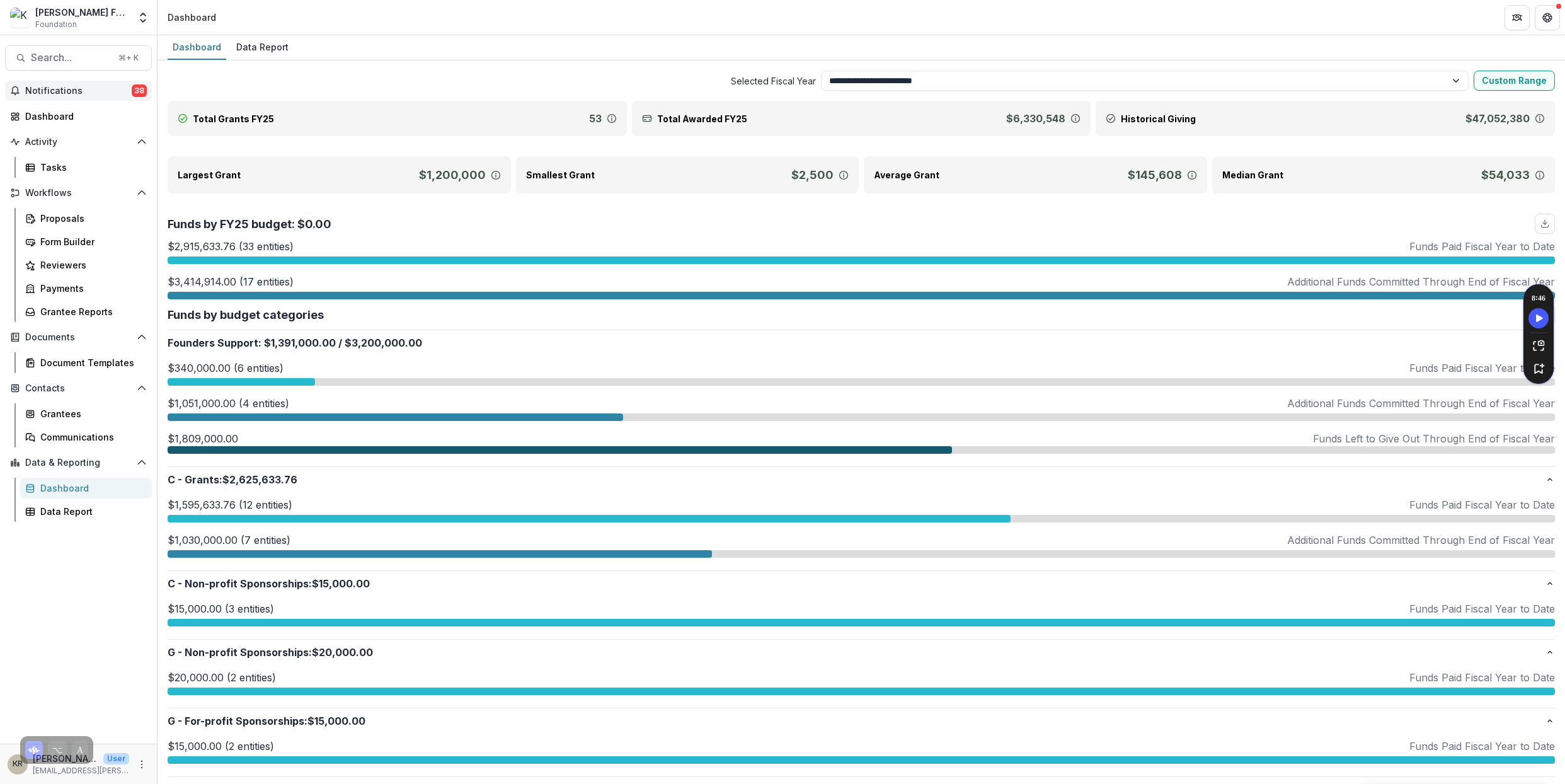
click at [74, 89] on span "Notifications" at bounding box center [78, 91] width 107 height 11
click at [77, 217] on div "Proposals" at bounding box center [91, 219] width 102 height 13
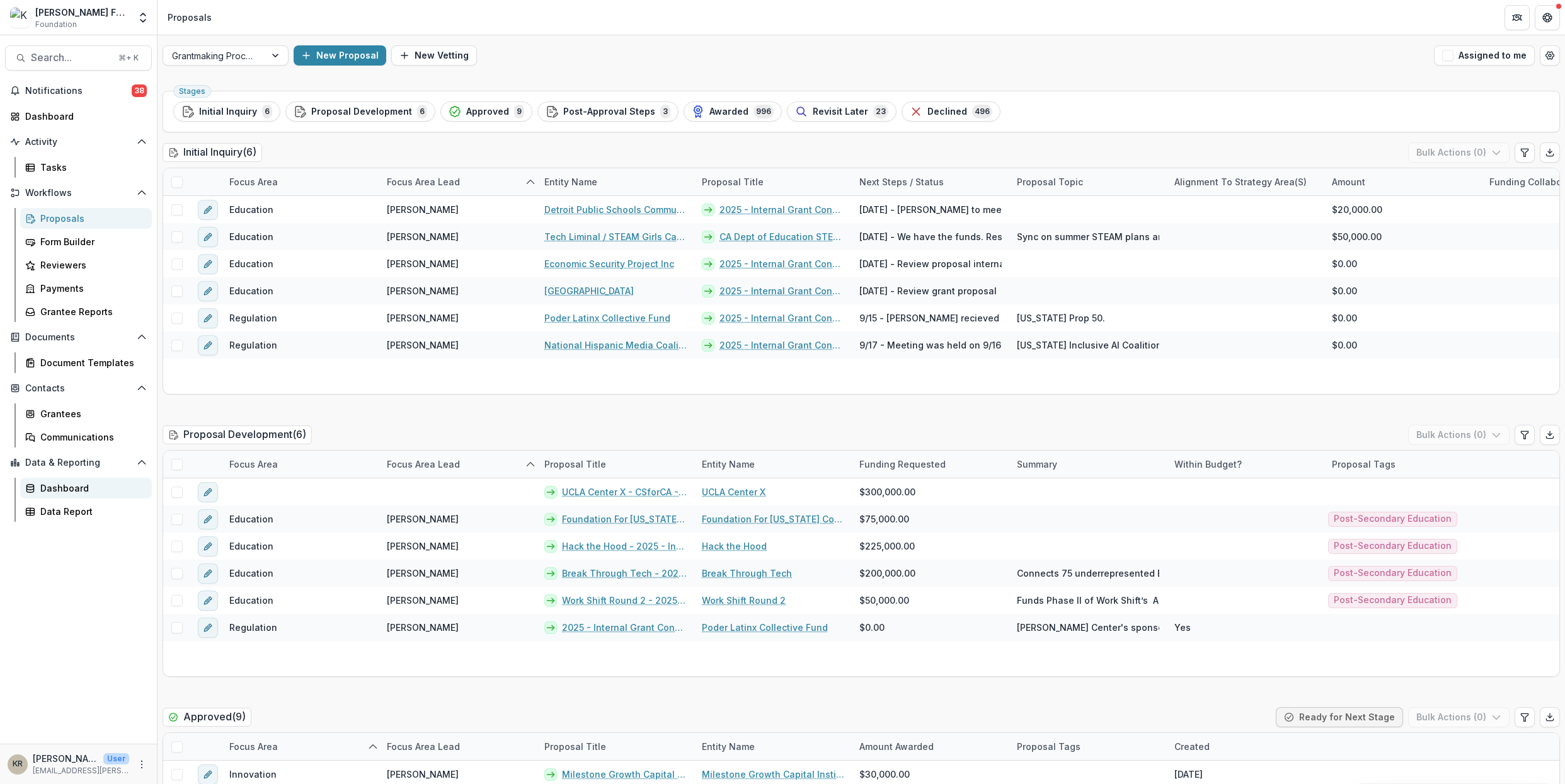
click at [70, 495] on link "Dashboard" at bounding box center [86, 488] width 132 height 21
select select "**********"
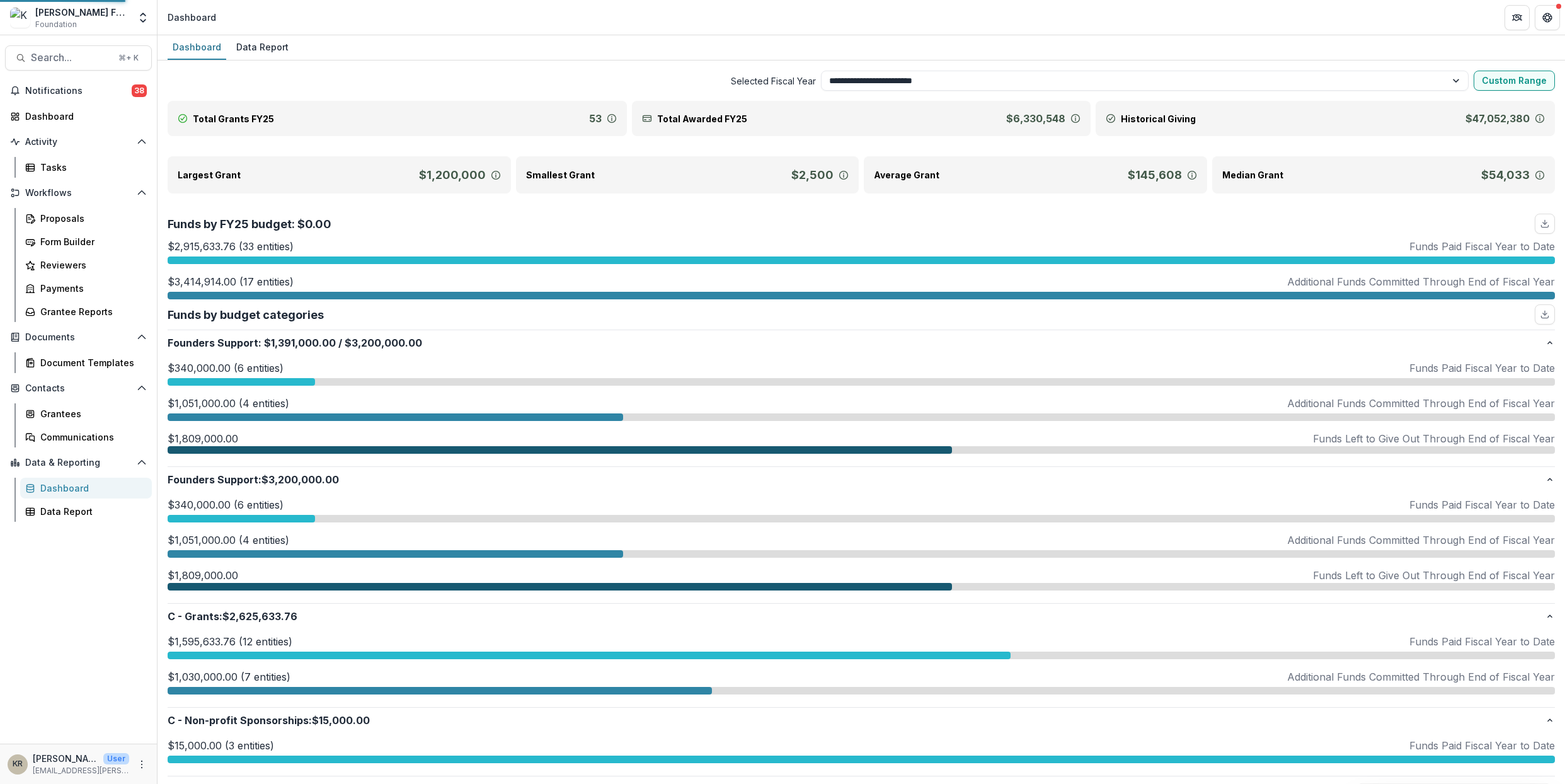
click at [68, 488] on div "Dashboard" at bounding box center [91, 488] width 102 height 13
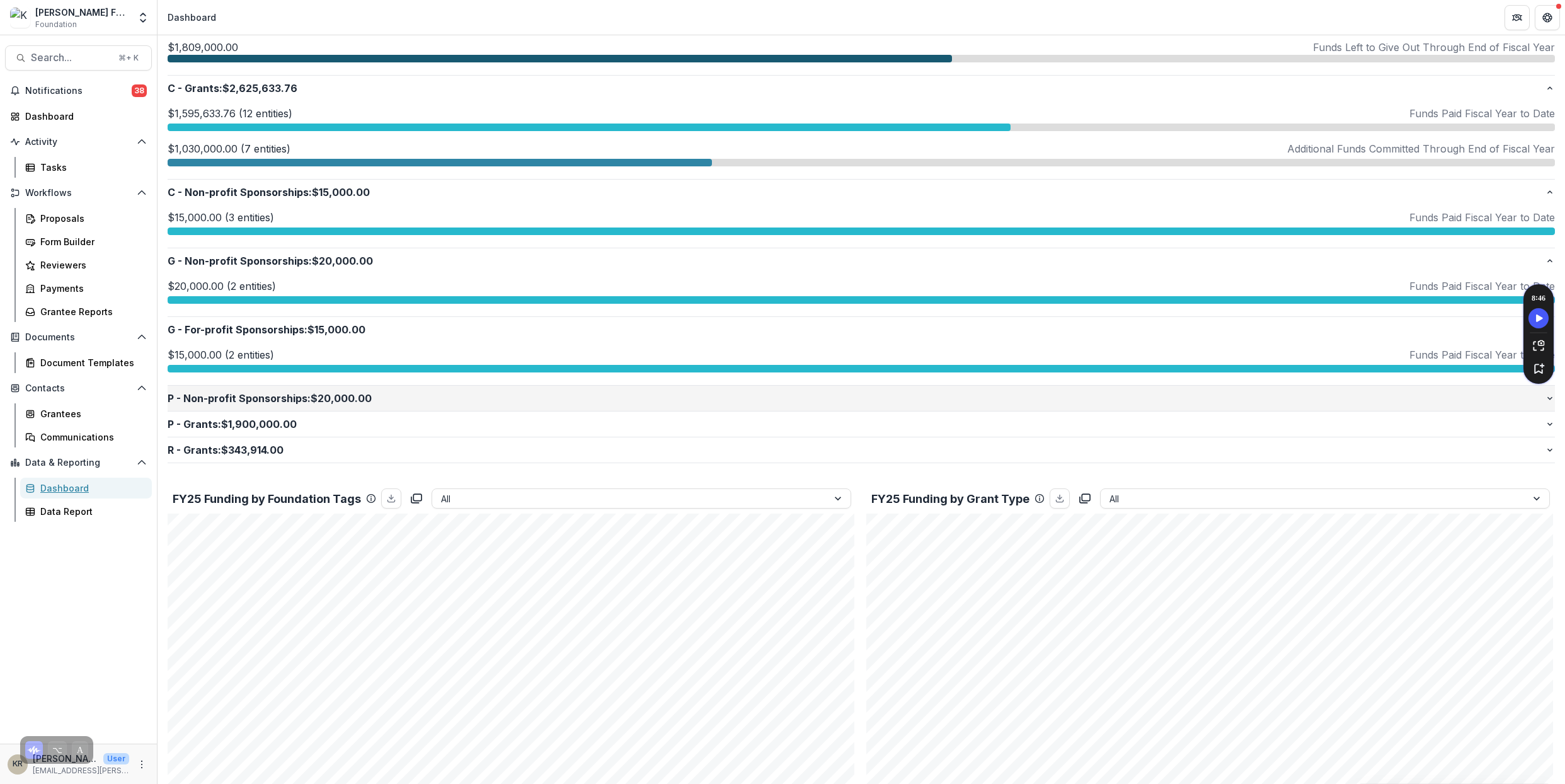
scroll to position [431, 0]
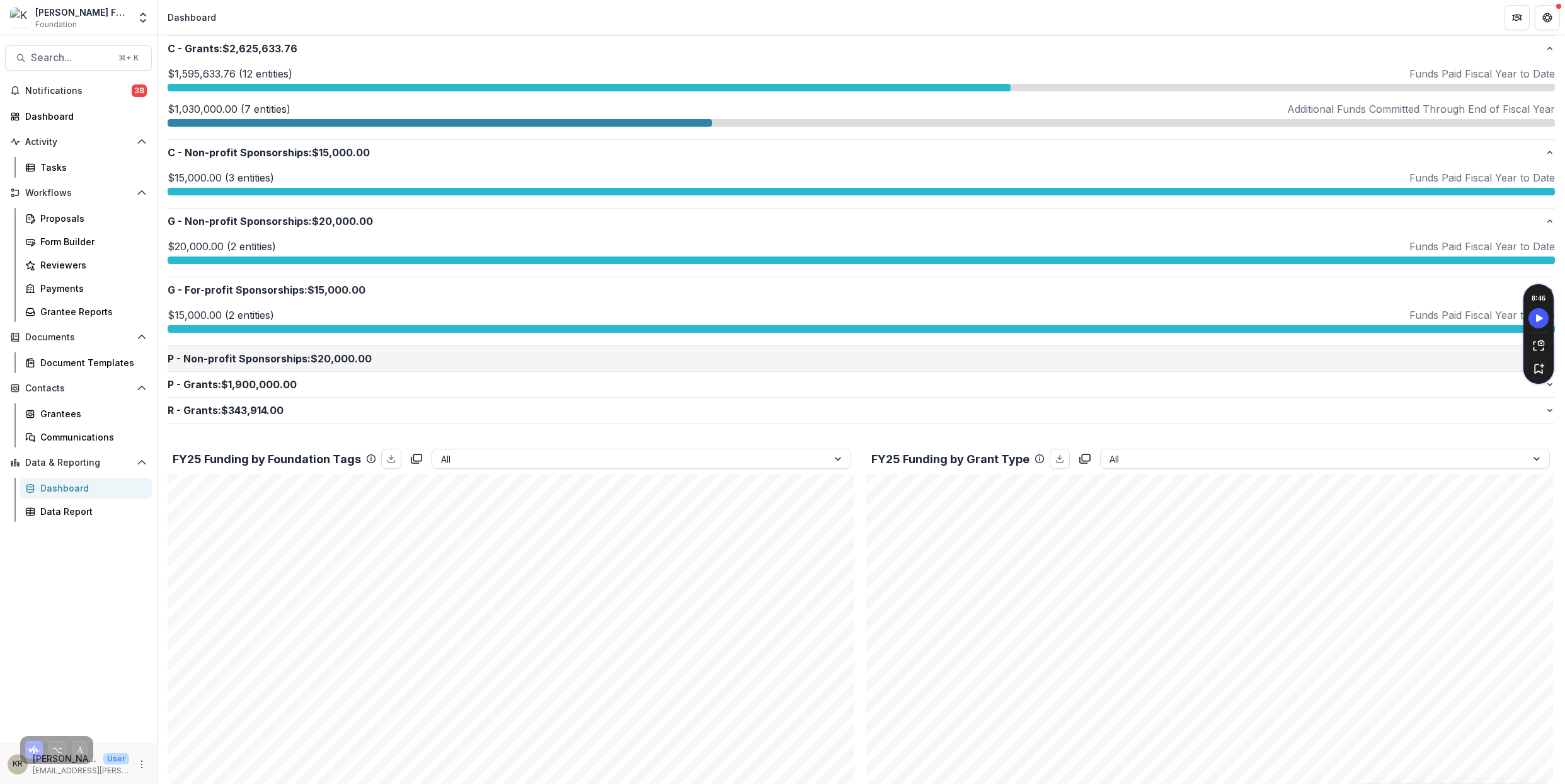
click at [332, 346] on button "P - Non-profit Sponsorships : $20,000.00" at bounding box center [861, 358] width 1387 height 25
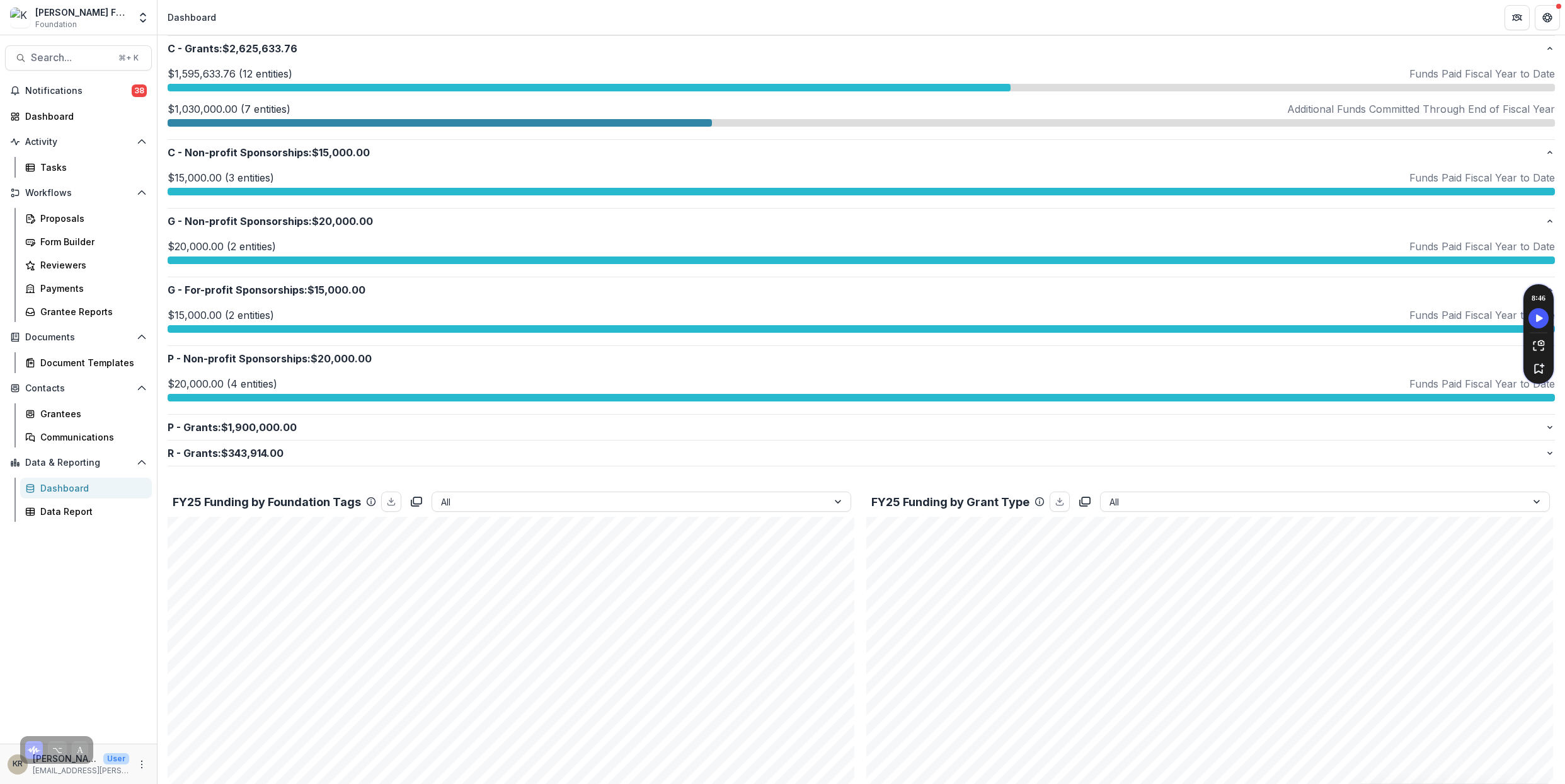
click at [264, 383] on p "$20,000.00 (4 entities)" at bounding box center [222, 384] width 109 height 15
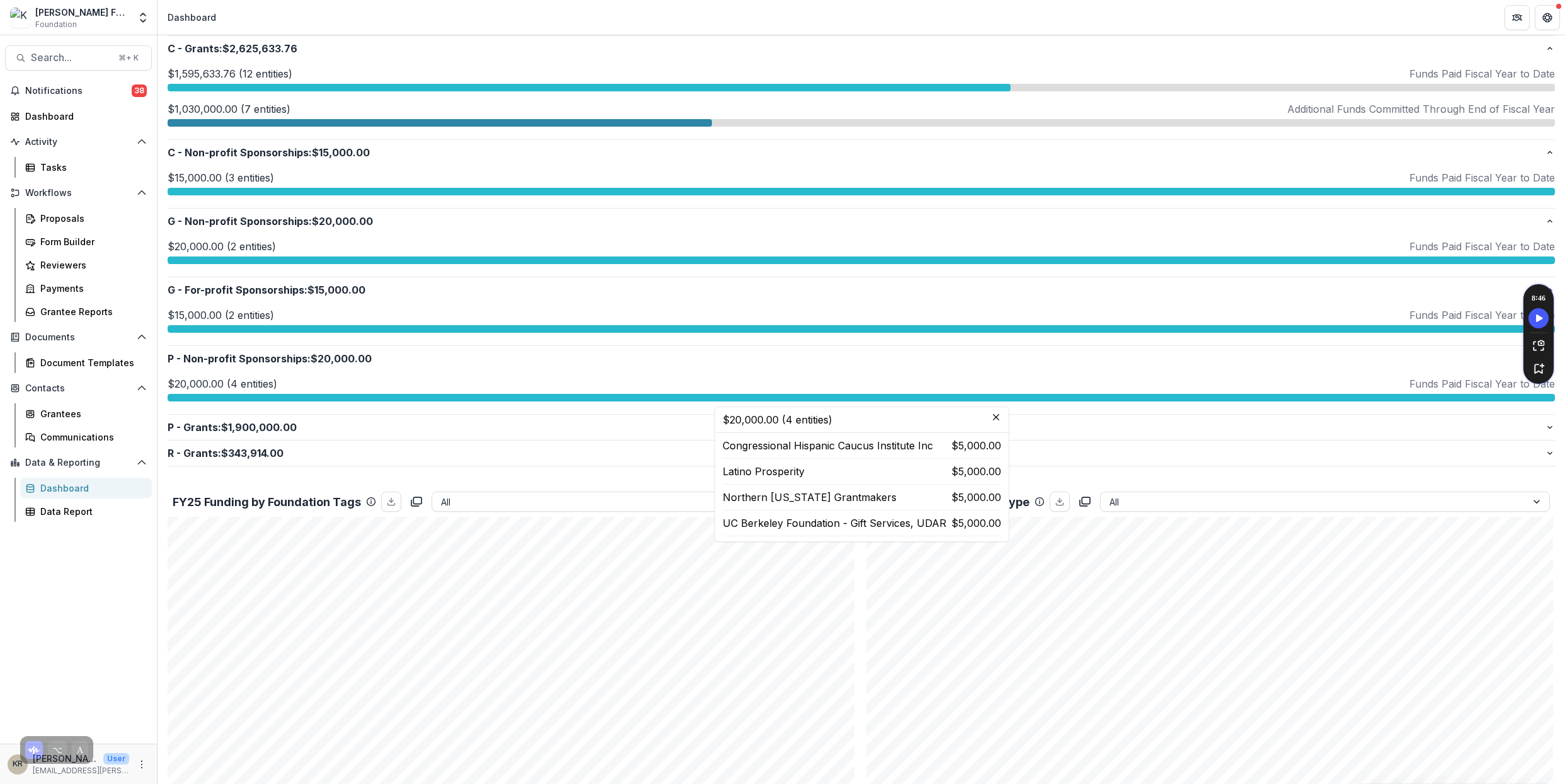
click at [721, 417] on header "$20,000.00 (4 entities)" at bounding box center [862, 420] width 294 height 26
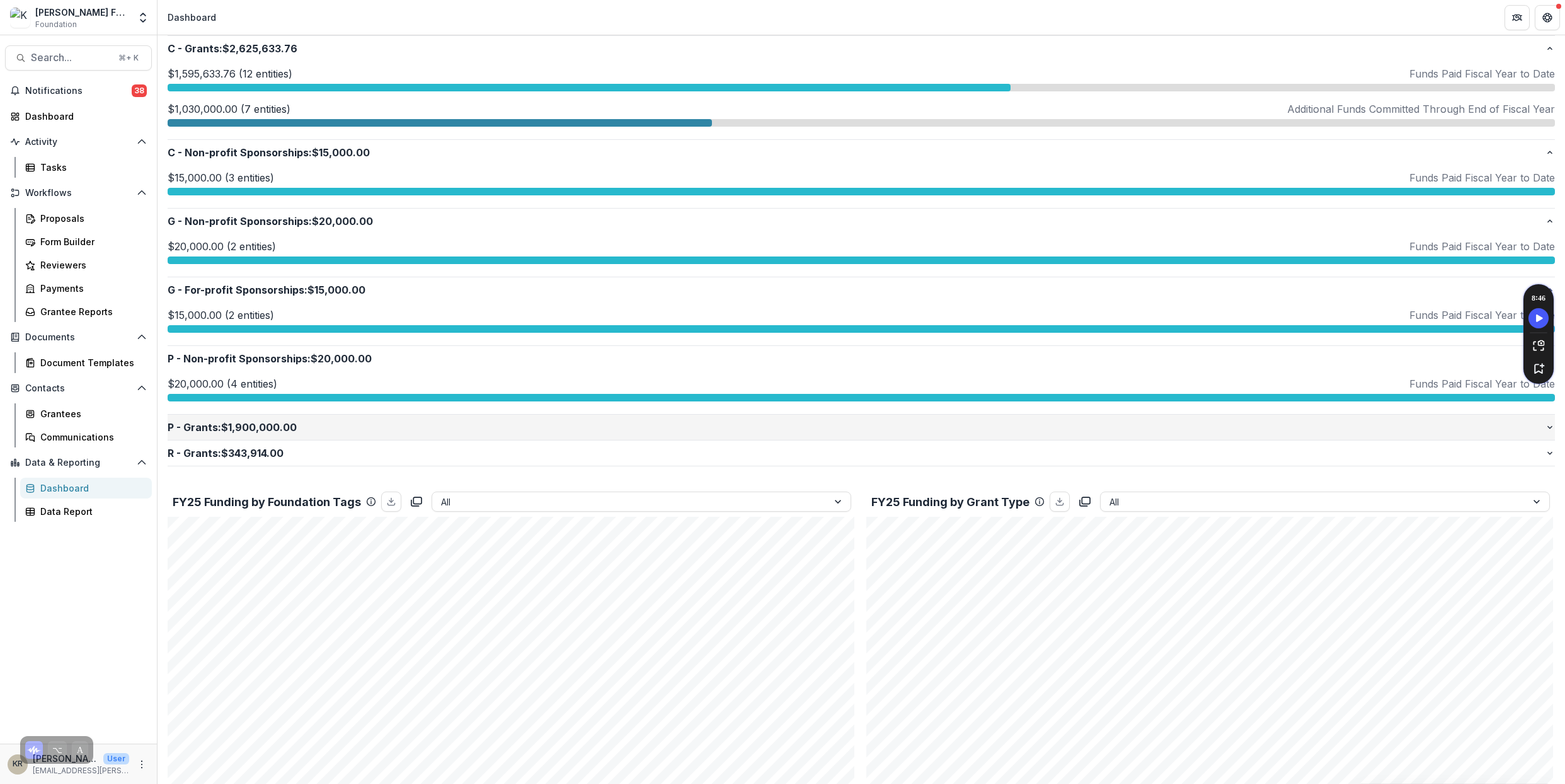
click at [541, 435] on button "P - Grants : $1,900,000.00" at bounding box center [861, 427] width 1387 height 25
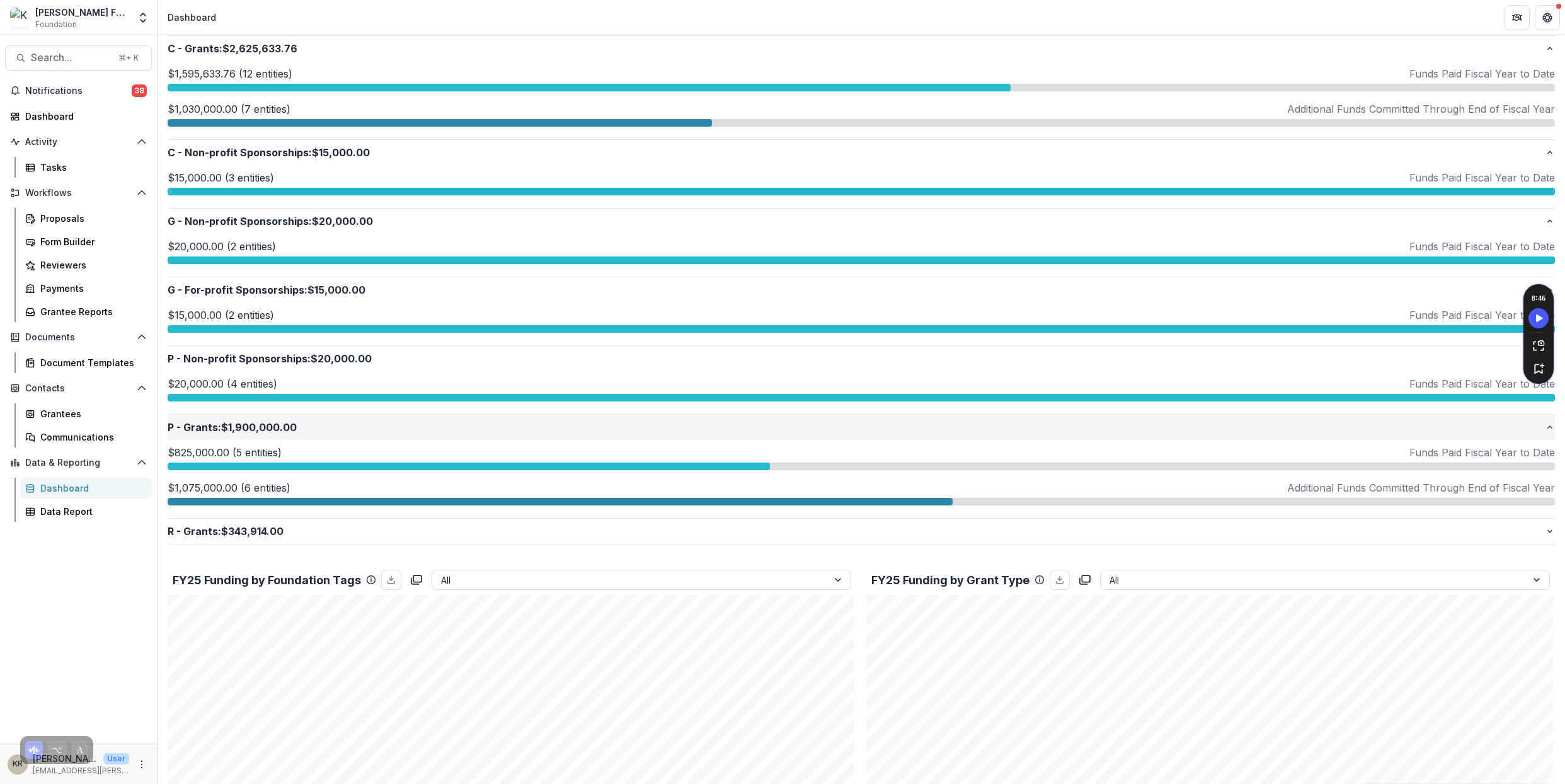
click at [265, 420] on p "P - Grants : $1,900,000.00" at bounding box center [856, 427] width 1377 height 15
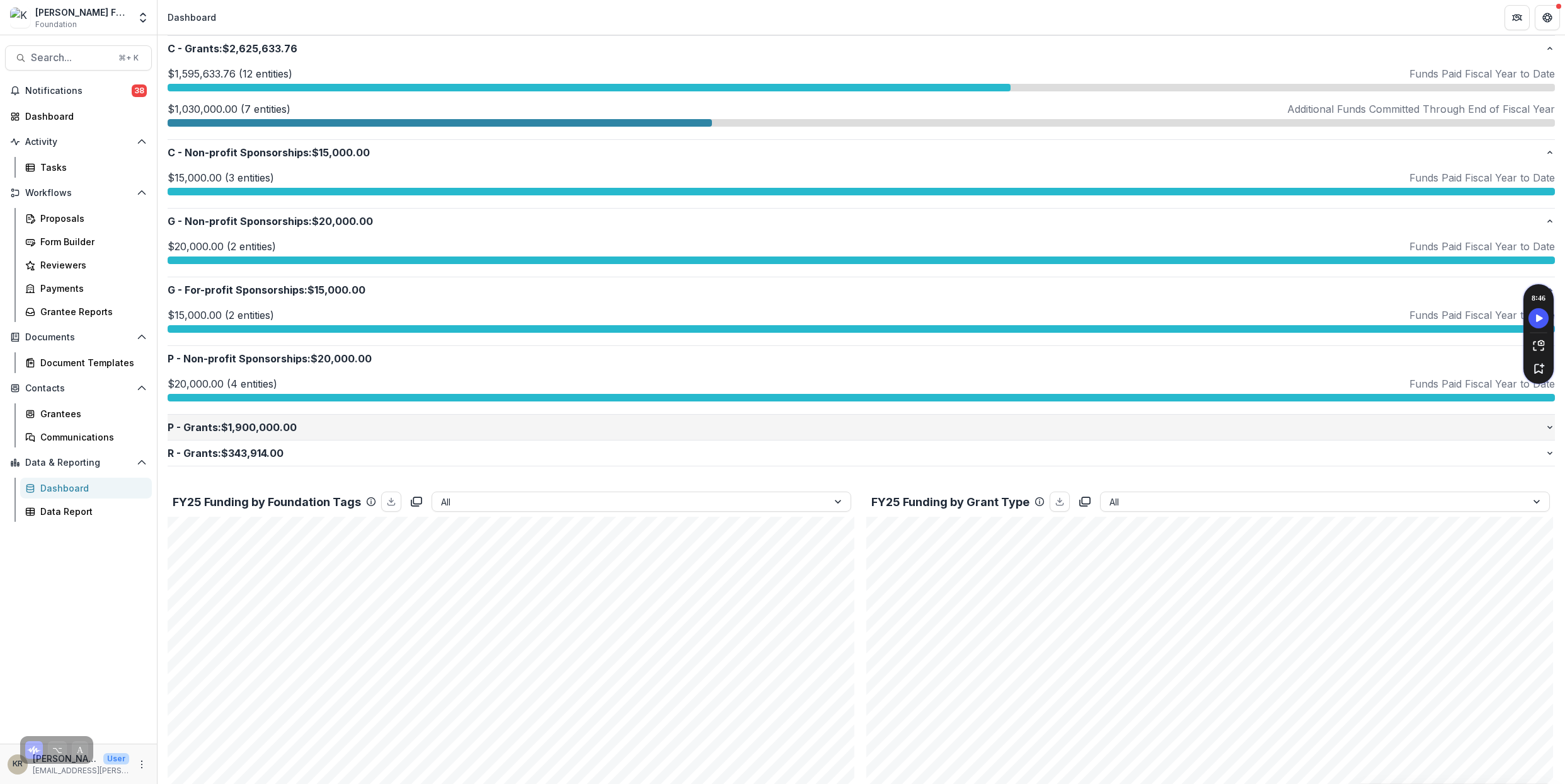
click at [265, 420] on p "P - Grants : $1,900,000.00" at bounding box center [856, 427] width 1377 height 15
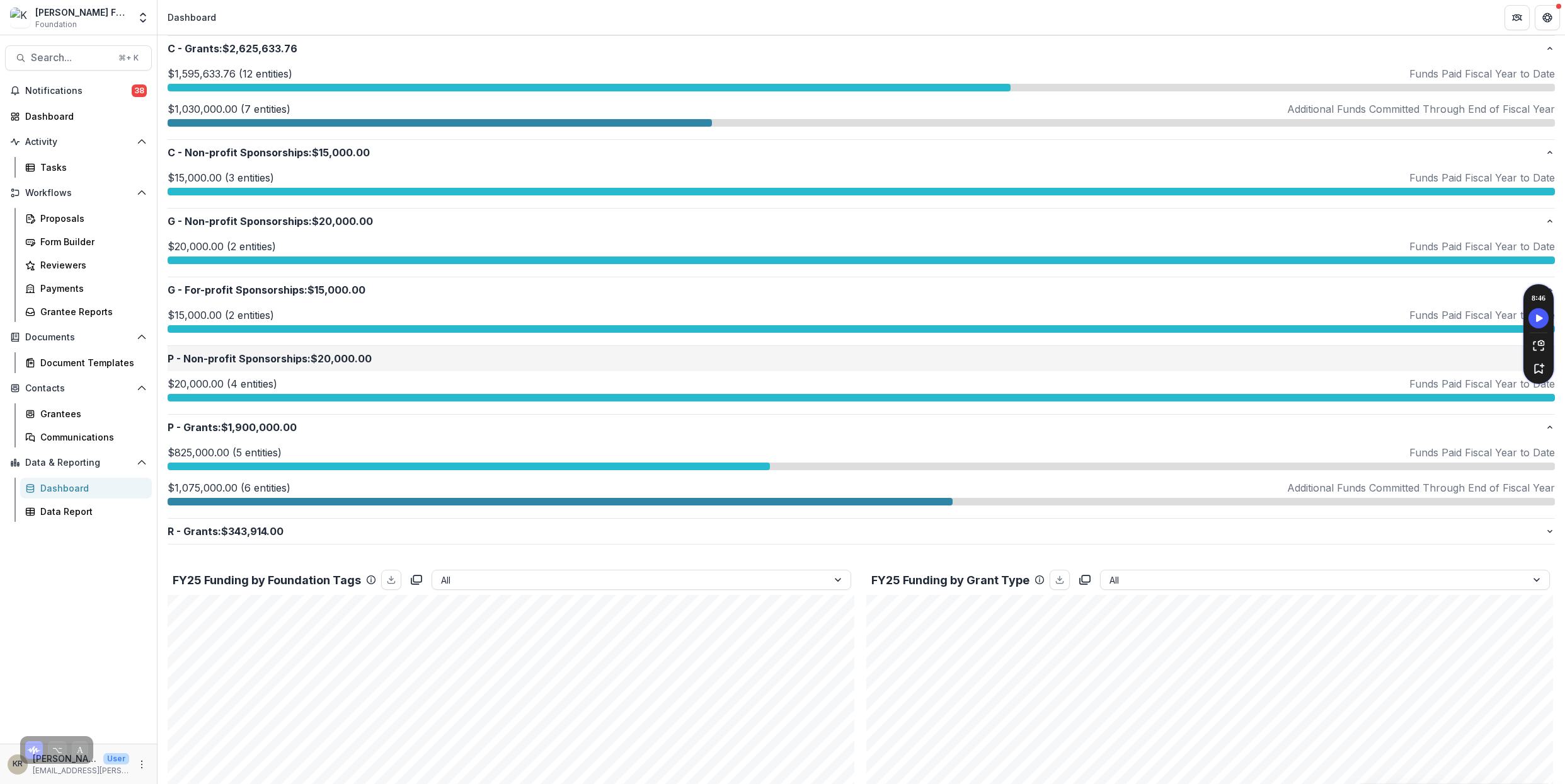
click at [401, 362] on p "P - Non-profit Sponsorships : $20,000.00" at bounding box center [856, 358] width 1377 height 15
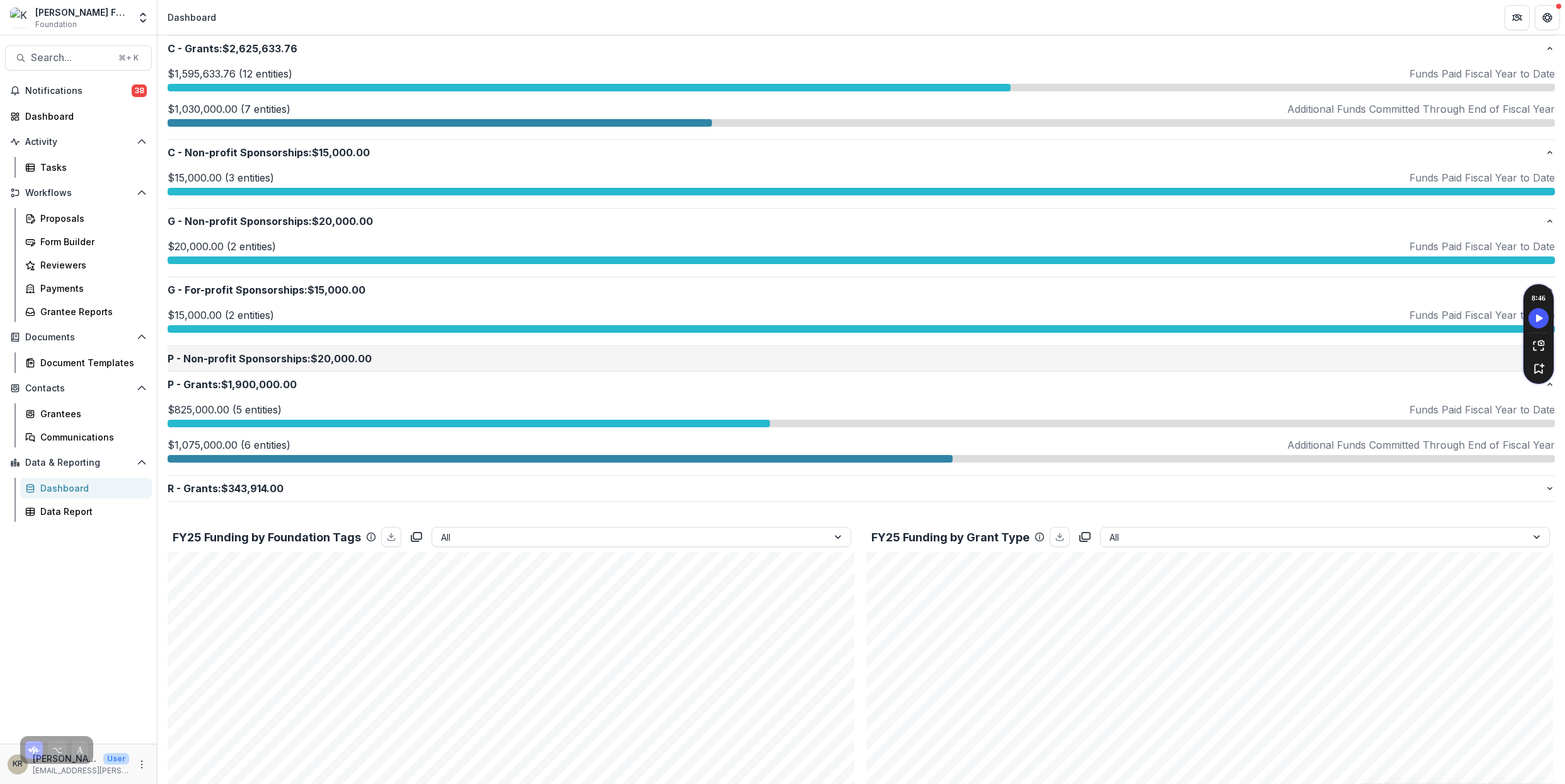
click at [399, 363] on p "P - Non-profit Sponsorships : $20,000.00" at bounding box center [856, 358] width 1377 height 15
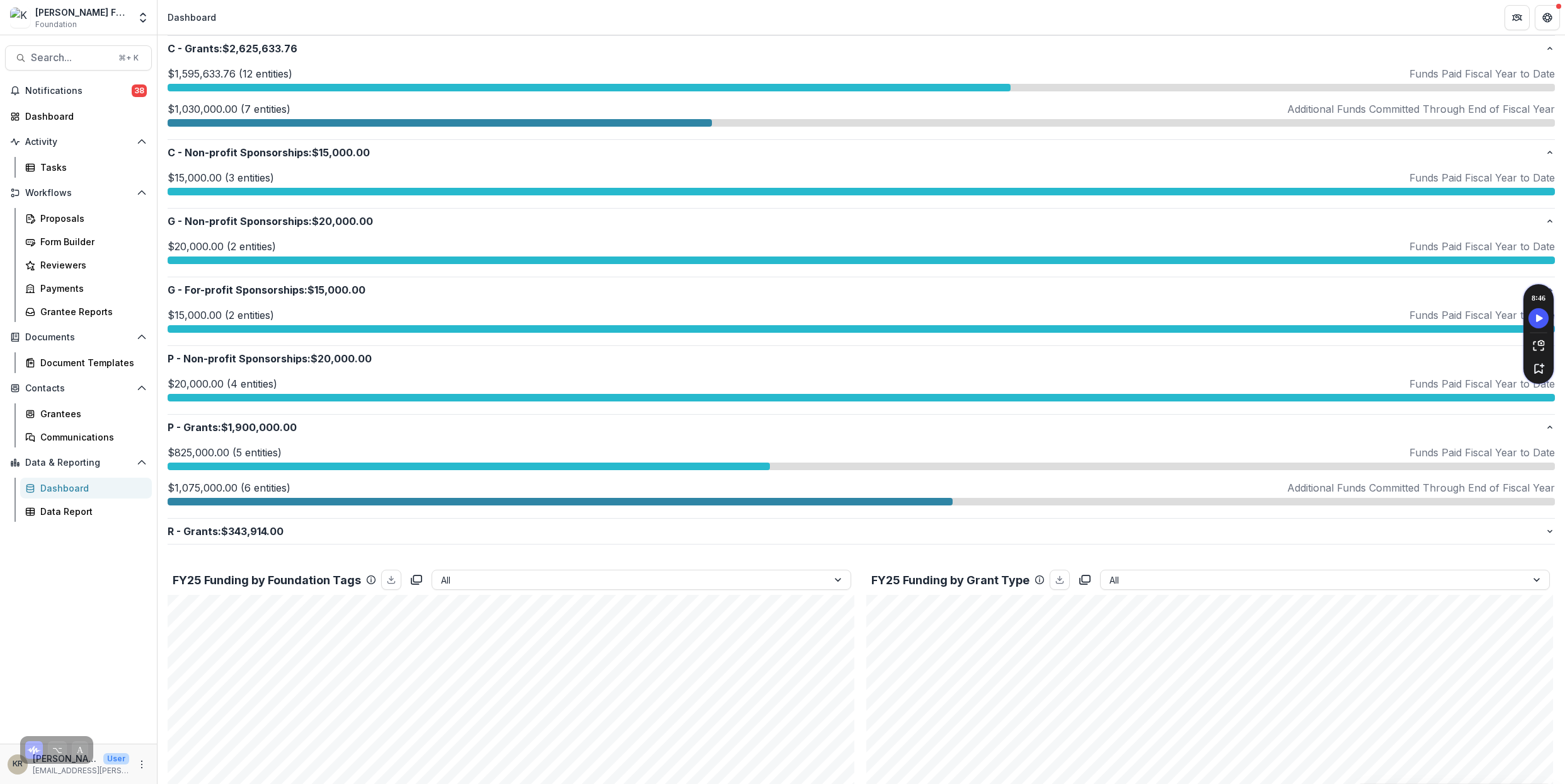
click at [240, 385] on p "$20,000.00 (4 entities)" at bounding box center [222, 384] width 109 height 15
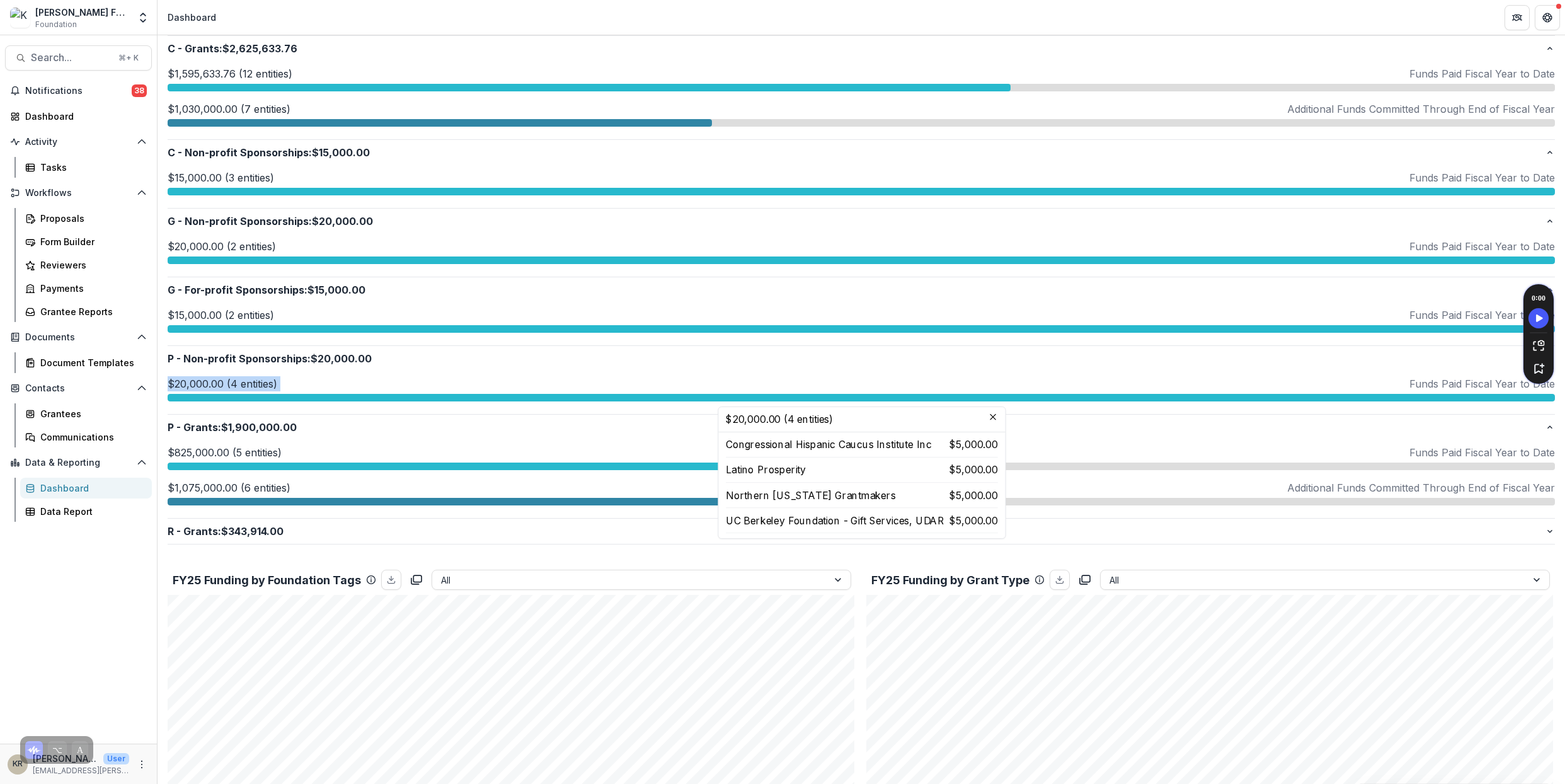
click at [240, 385] on p "$20,000.00 (4 entities)" at bounding box center [222, 384] width 109 height 15
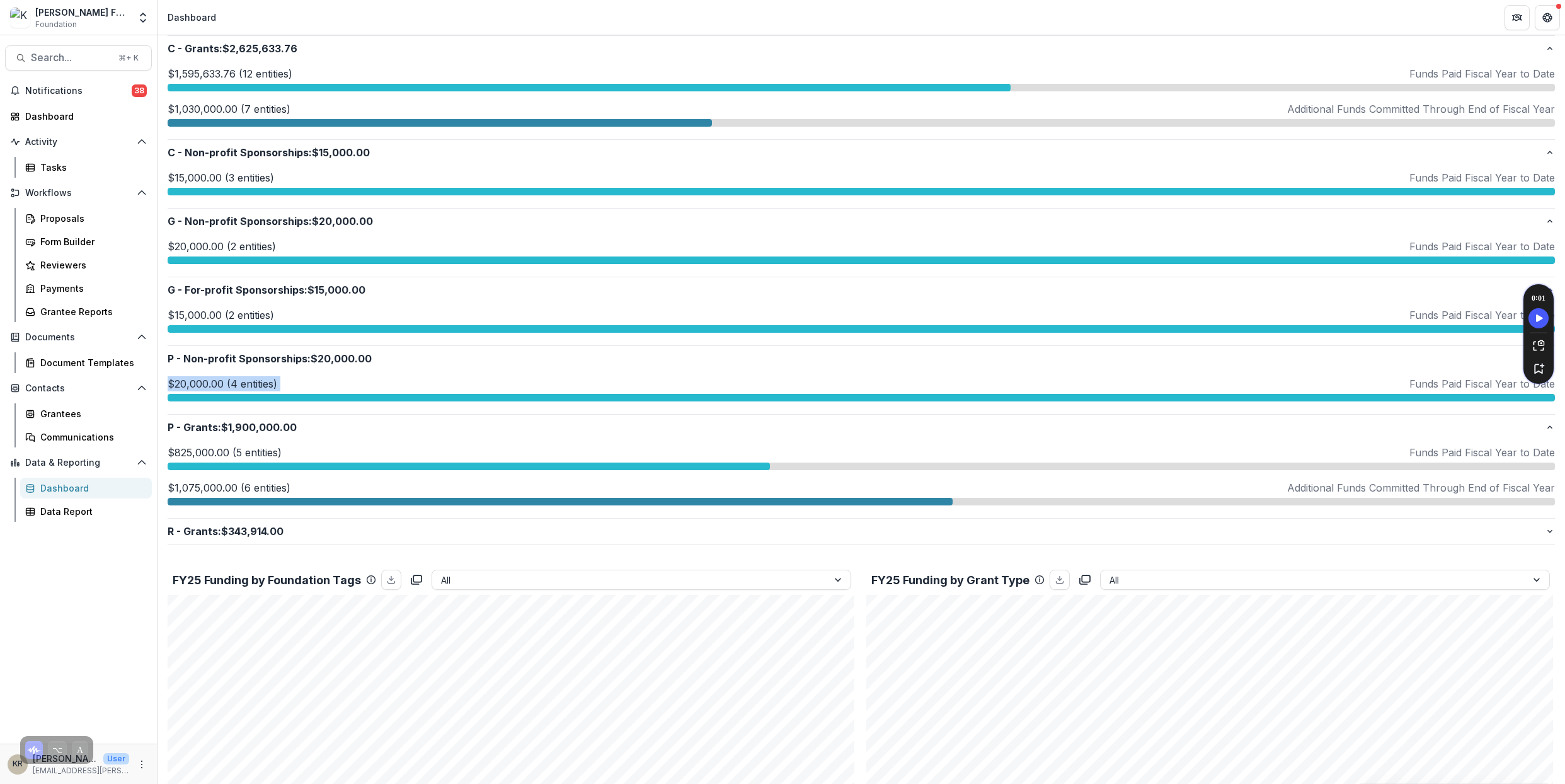
click at [240, 385] on p "$20,000.00 (4 entities)" at bounding box center [222, 384] width 109 height 15
